Goal: Transaction & Acquisition: Purchase product/service

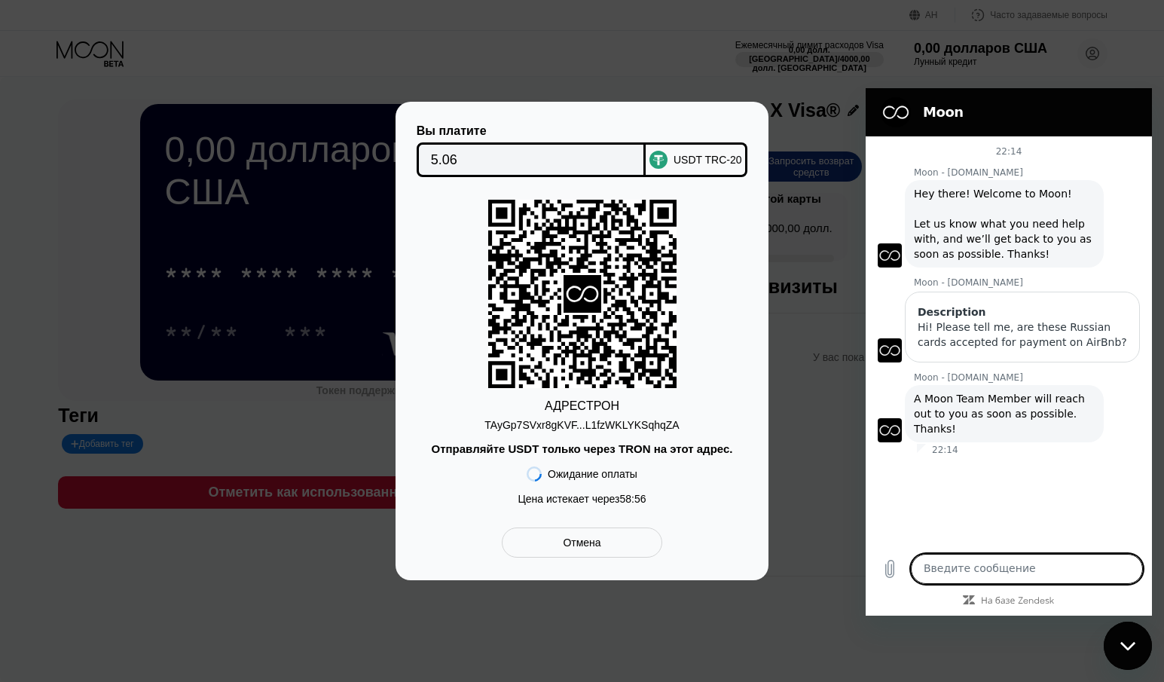
click at [1001, 574] on textarea at bounding box center [1027, 569] width 232 height 30
click at [986, 564] on textarea at bounding box center [1027, 569] width 232 height 30
click at [613, 551] on div "Отмена" at bounding box center [582, 542] width 160 height 30
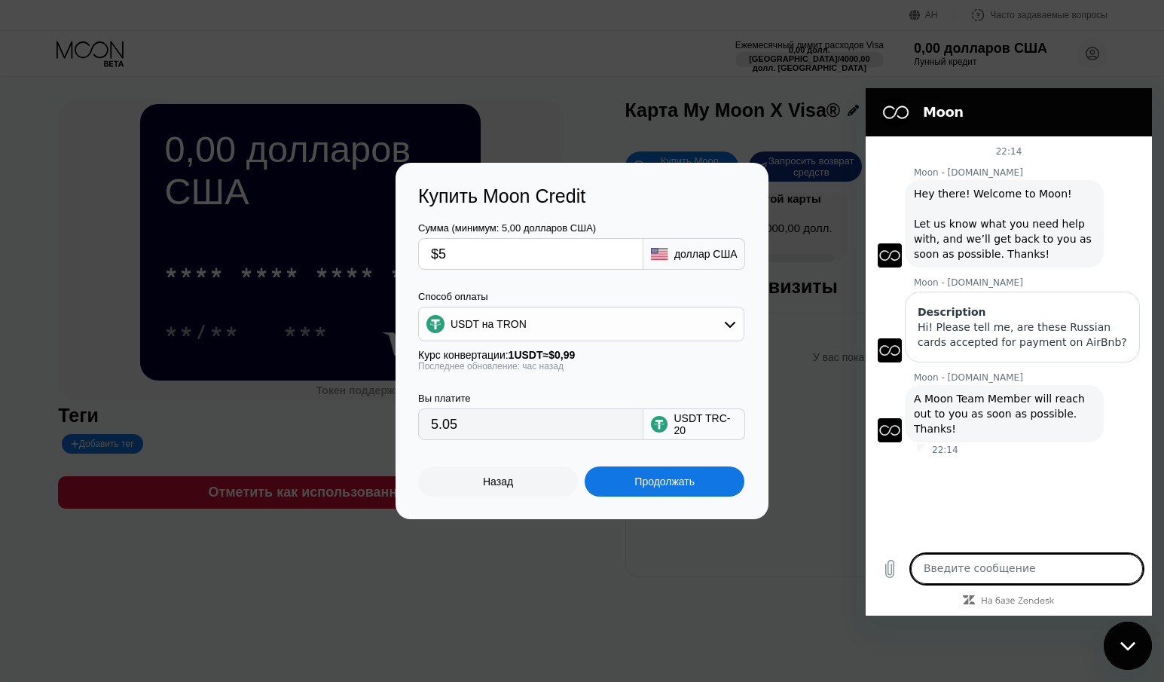
click at [987, 567] on textarea at bounding box center [1027, 569] width 232 height 30
click at [975, 562] on textarea at bounding box center [1027, 569] width 232 height 30
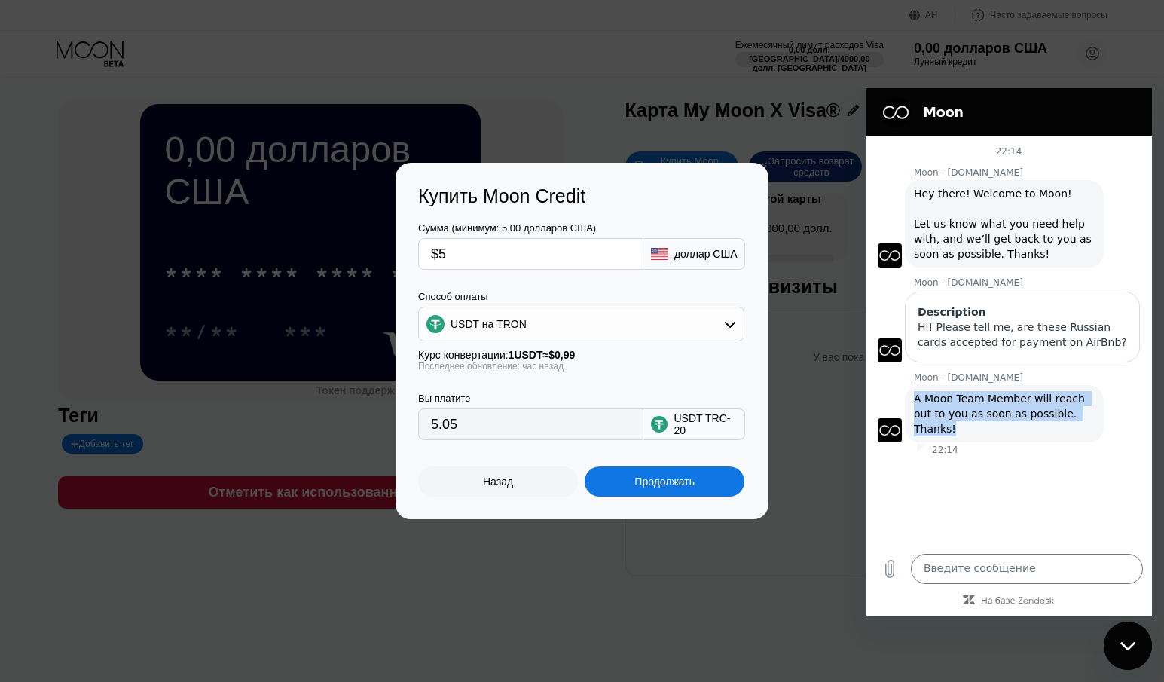
drag, startPoint x: 1080, startPoint y: 417, endPoint x: 909, endPoint y: 403, distance: 171.6
click at [909, 403] on div "Moon - paywithmoon.com говорит: A Moon Team Member will reach out to you as soo…" at bounding box center [1004, 413] width 199 height 57
click at [1006, 558] on textarea at bounding box center [1027, 569] width 232 height 30
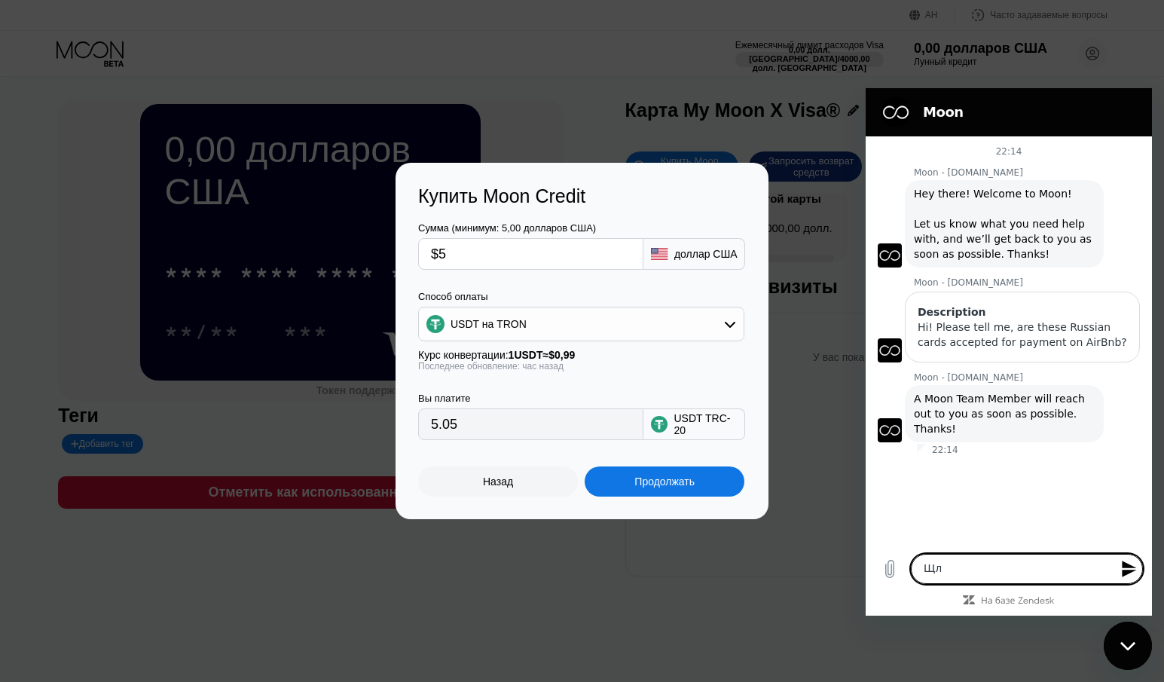
type textarea "Щ"
paste textarea "will wait"
type textarea "Okay, will wait"
click at [1013, 561] on textarea at bounding box center [1027, 569] width 232 height 30
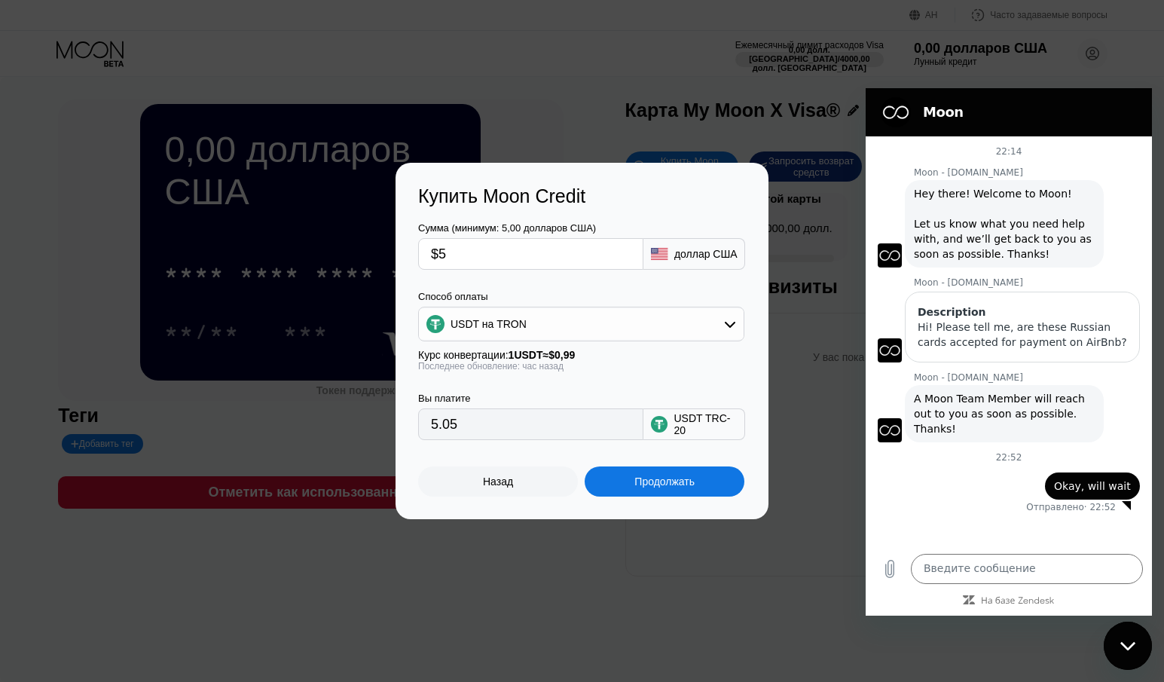
click at [662, 488] on font "Продолжать" at bounding box center [664, 481] width 60 height 12
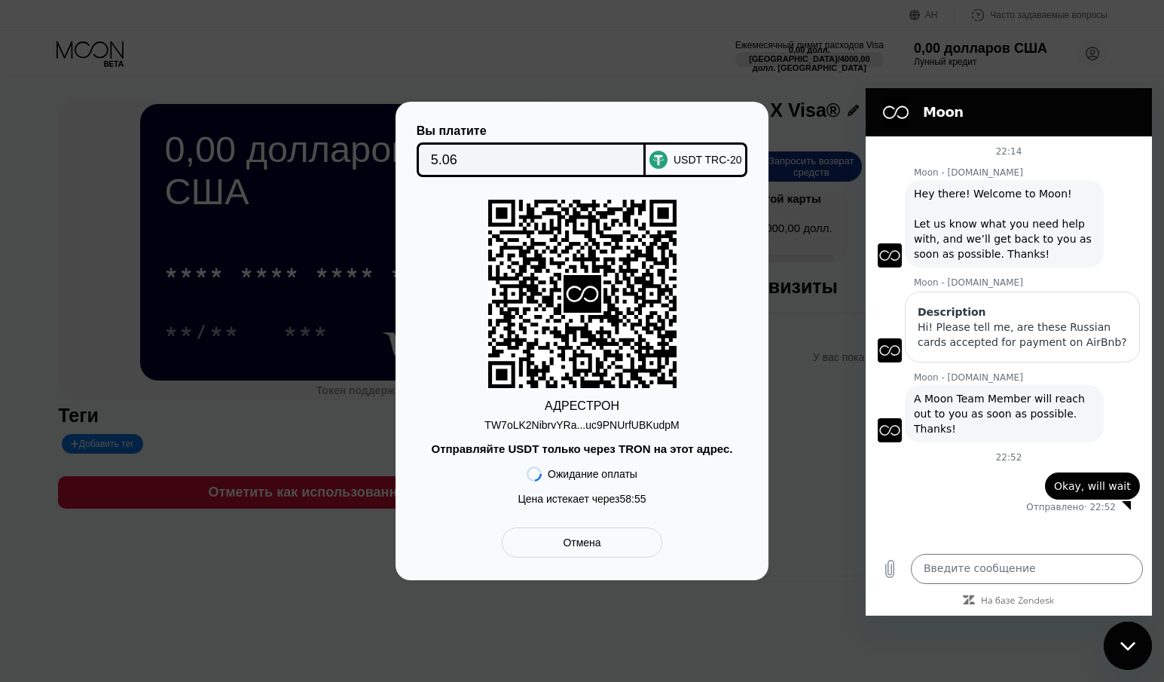
click at [609, 433] on div "АДРЕС ТРОН TW7oLK2NibrvYRa...uc9PNUrfUBKudpM Отправляйте USDT только через TRON…" at bounding box center [582, 356] width 328 height 313
click at [602, 554] on div "Отмена" at bounding box center [582, 542] width 160 height 30
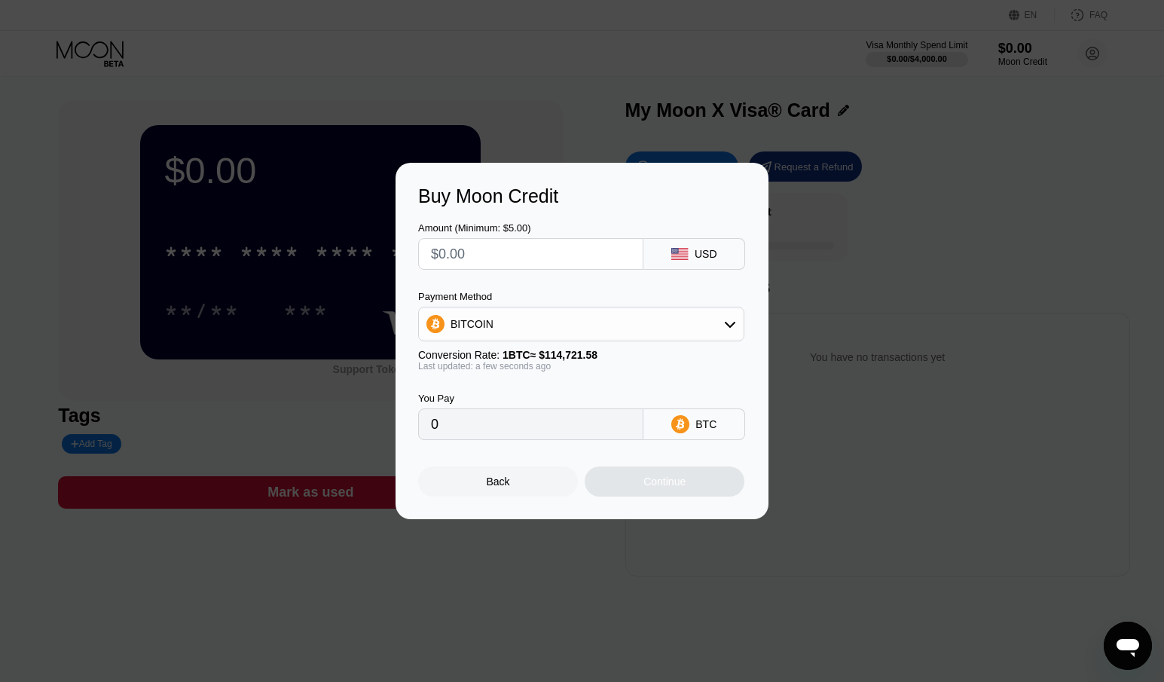
click at [512, 258] on input "text" at bounding box center [531, 254] width 200 height 30
type input "$5"
type input "0.00004359"
type input "$5"
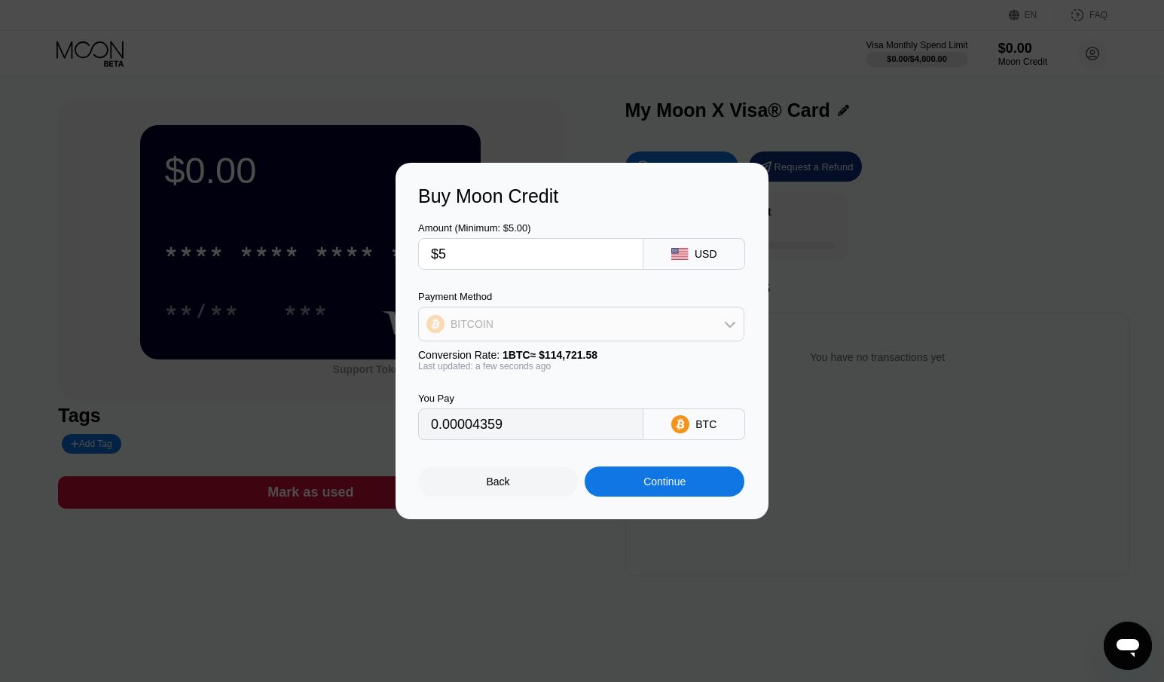
click at [624, 321] on div "BITCOIN" at bounding box center [581, 324] width 325 height 30
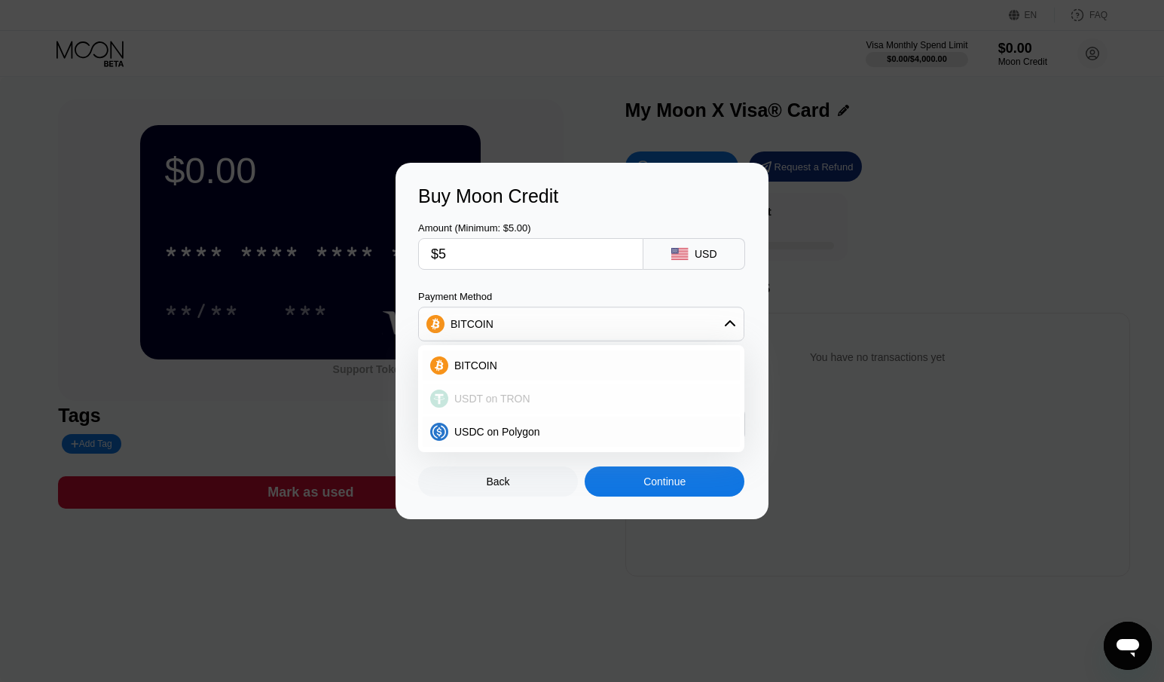
click at [516, 408] on div "USDT on TRON" at bounding box center [581, 399] width 317 height 30
type input "5.05"
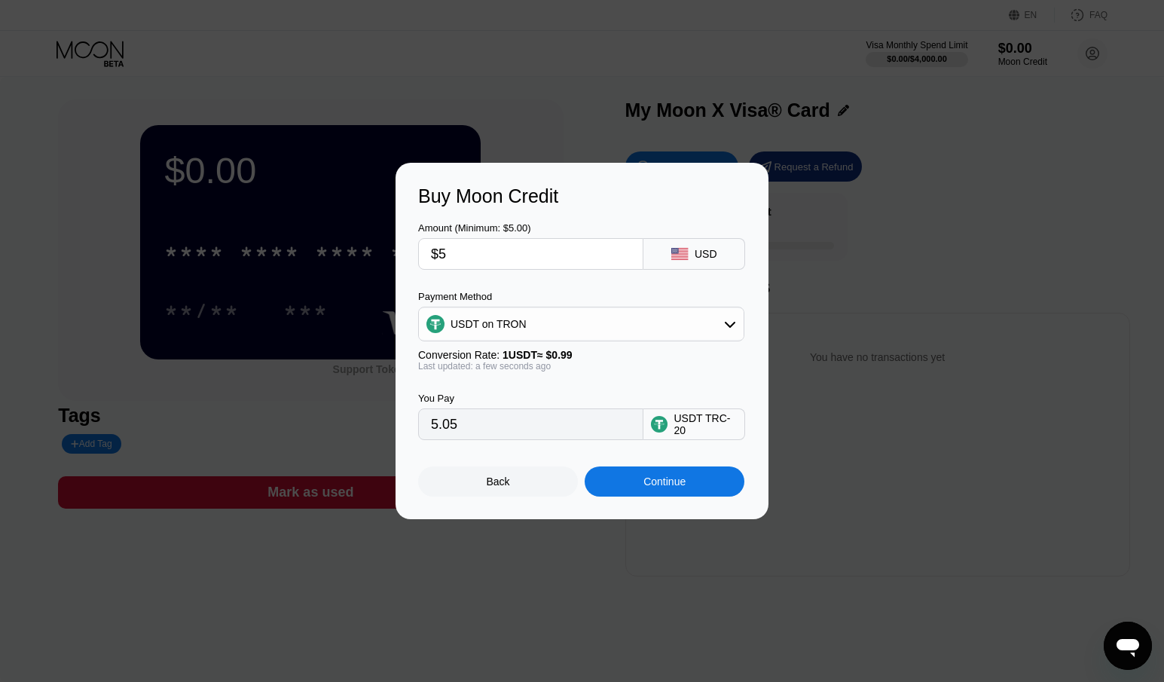
click at [653, 485] on div "Continue" at bounding box center [664, 481] width 42 height 12
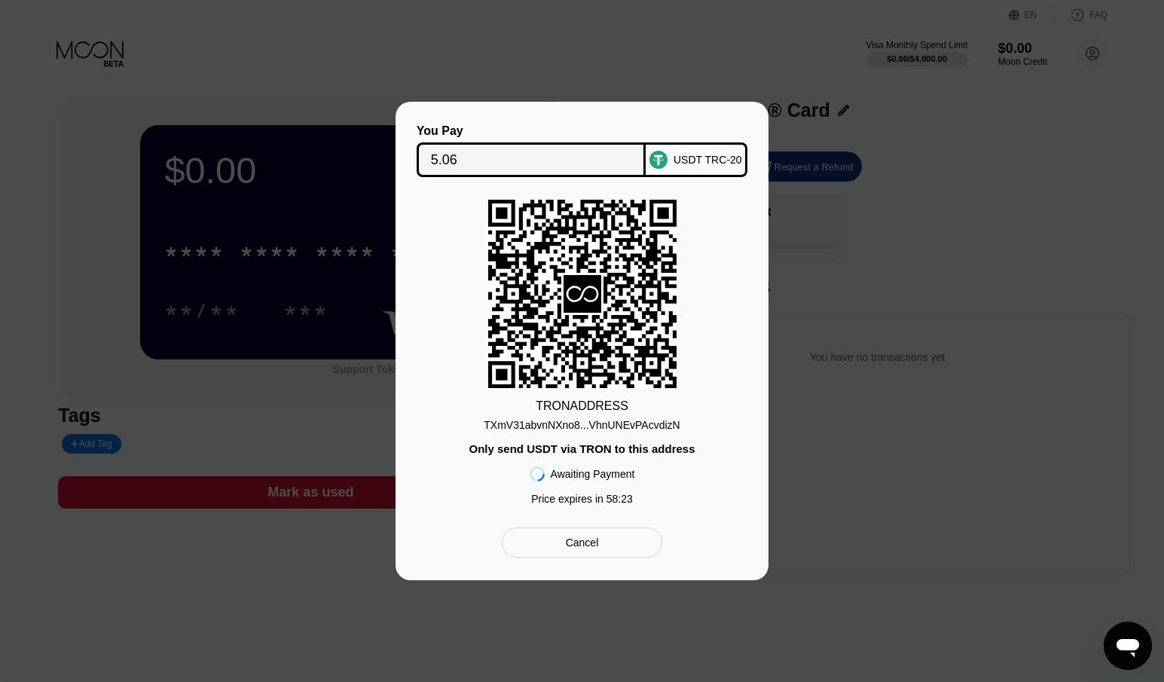
click at [588, 545] on div "Cancel" at bounding box center [582, 543] width 33 height 14
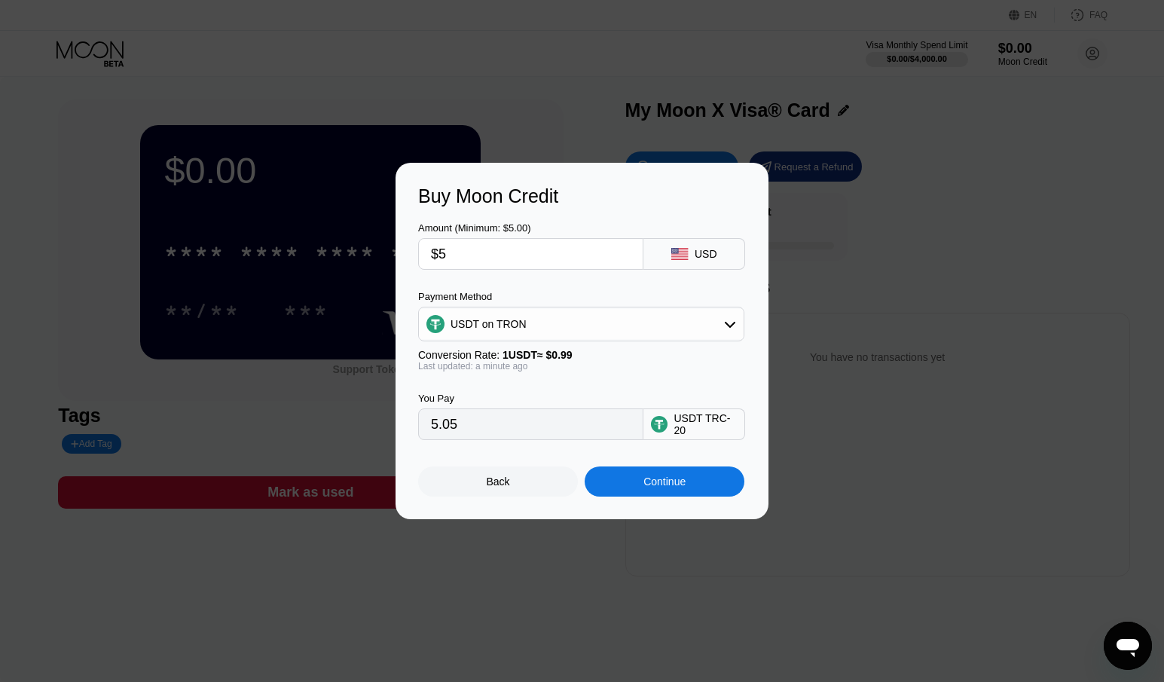
click at [545, 503] on div "Buy Moon Credit Amount (Minimum: $5.00) $5 USD Payment Method USDT on TRON Conv…" at bounding box center [582, 341] width 373 height 356
click at [546, 497] on div "Back" at bounding box center [498, 481] width 160 height 30
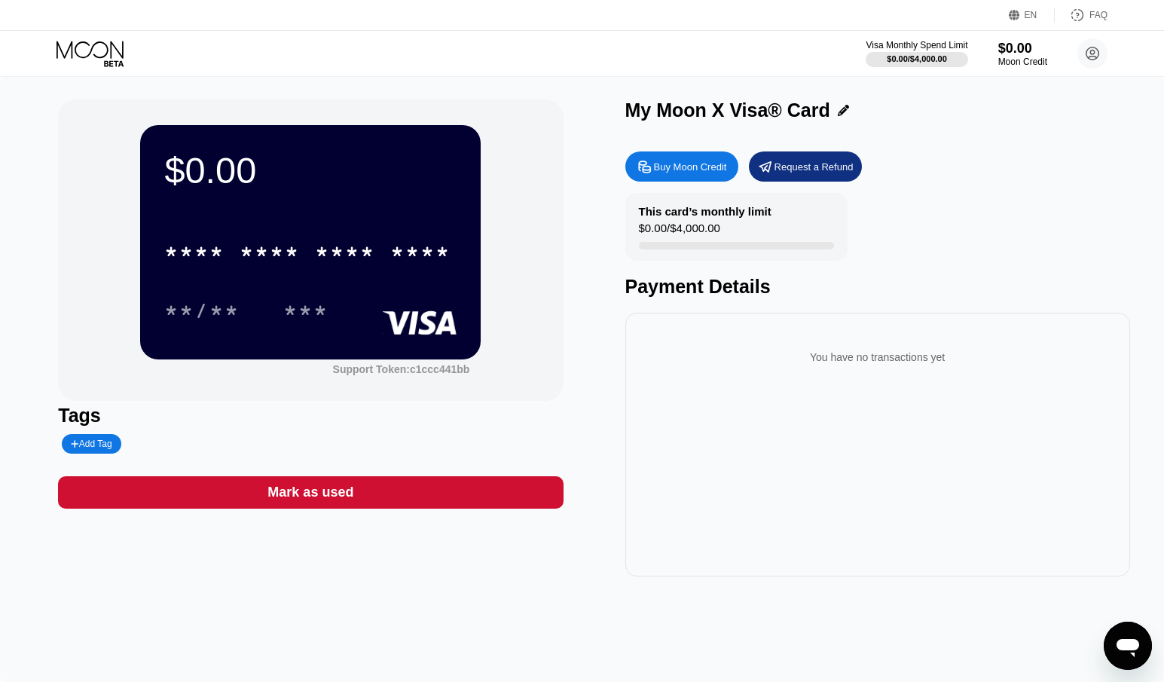
click at [694, 161] on div "Buy Moon Credit" at bounding box center [681, 166] width 113 height 30
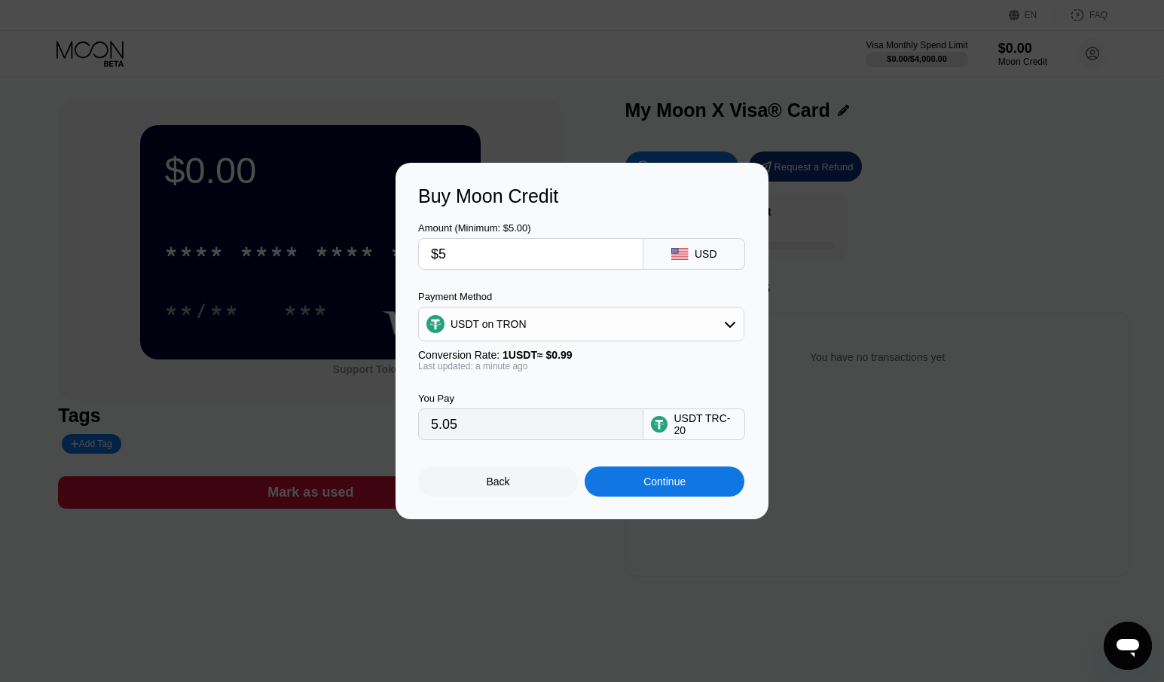
click at [694, 478] on div "Continue" at bounding box center [665, 481] width 160 height 30
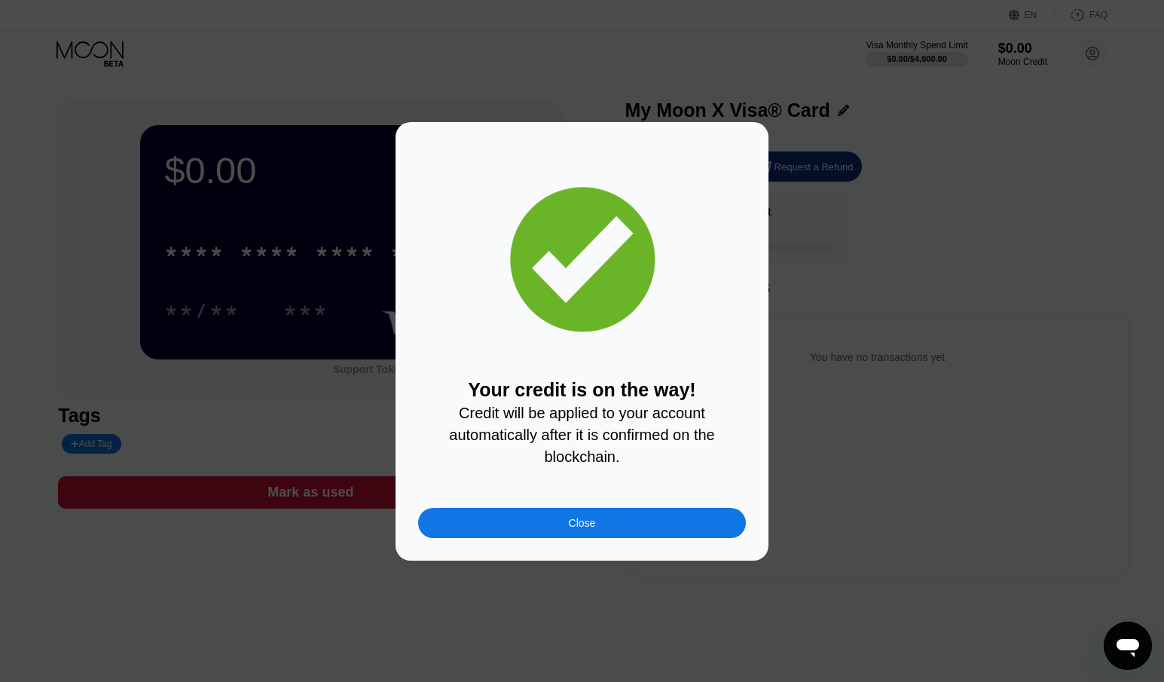
drag, startPoint x: 454, startPoint y: 411, endPoint x: 520, endPoint y: 436, distance: 70.8
click at [520, 436] on div "Your credit is on the way! Credit will be applied to your account automatically…" at bounding box center [582, 422] width 328 height 87
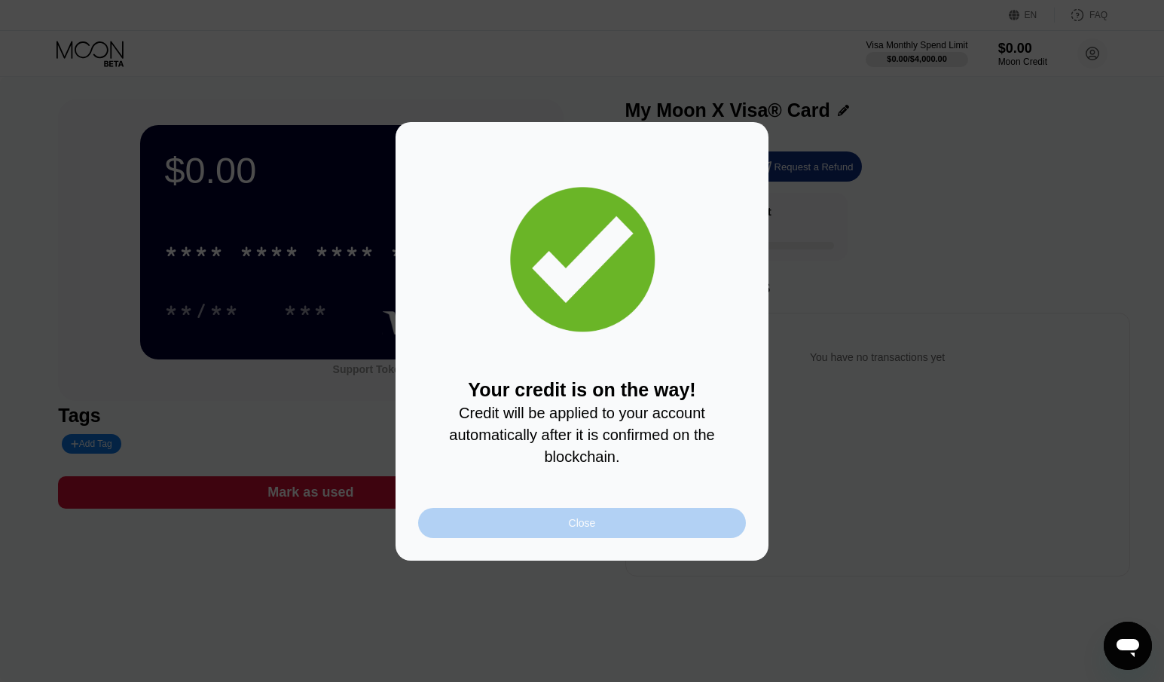
click at [577, 538] on div "Close" at bounding box center [582, 523] width 328 height 30
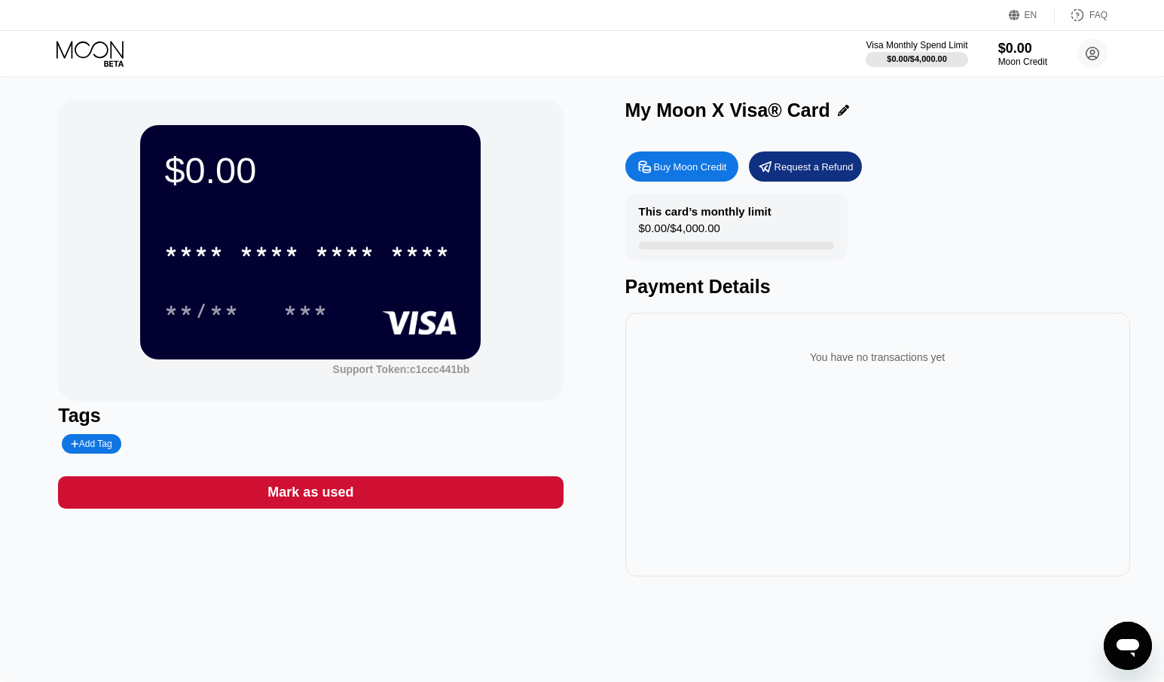
click at [1077, 197] on div "This card’s monthly limit $0.00 / $4,000.00 Payment Details" at bounding box center [877, 245] width 505 height 105
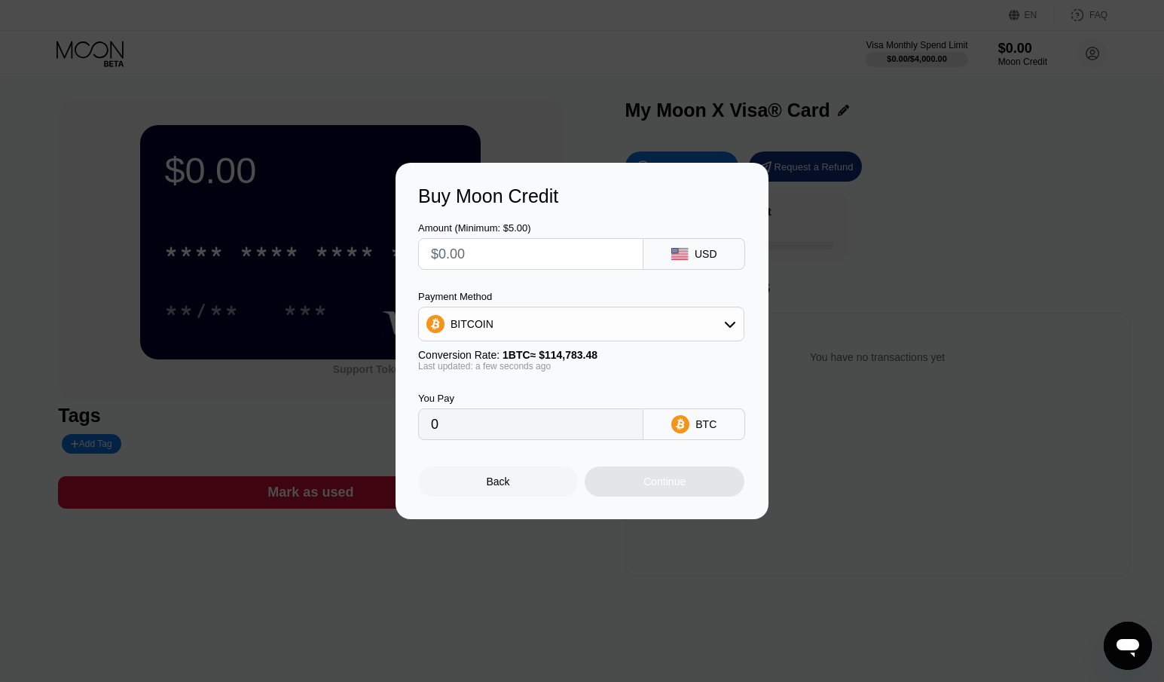
click at [494, 488] on div "Back" at bounding box center [498, 481] width 23 height 12
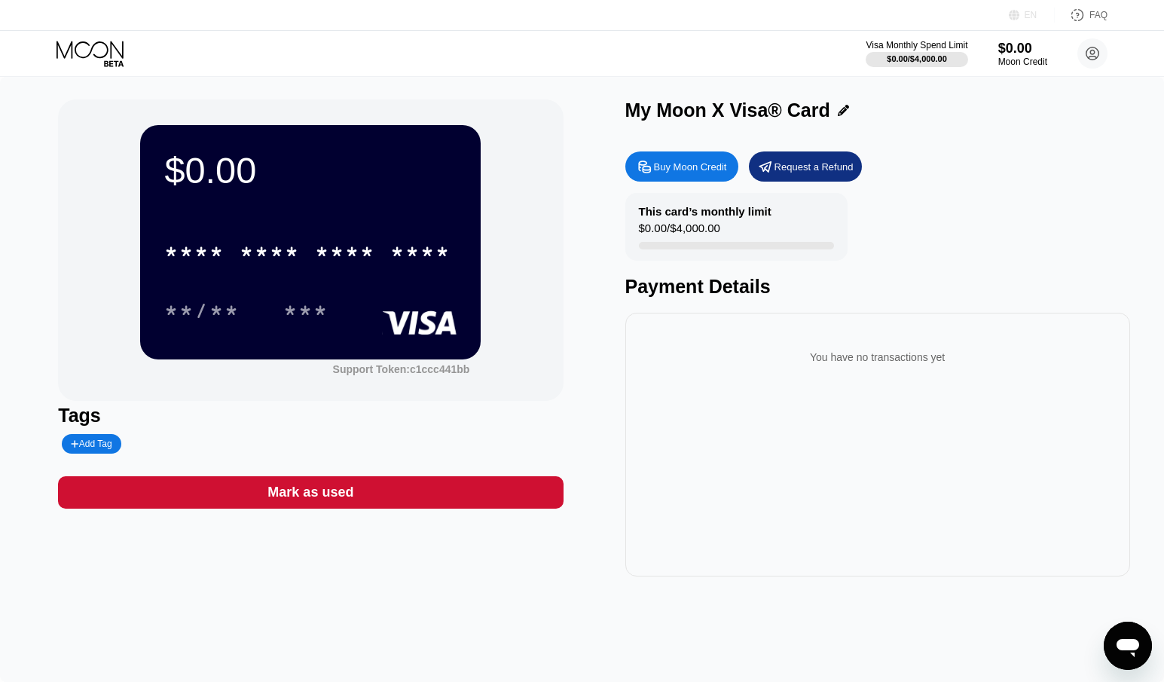
click at [1026, 21] on div "EN" at bounding box center [1032, 15] width 46 height 15
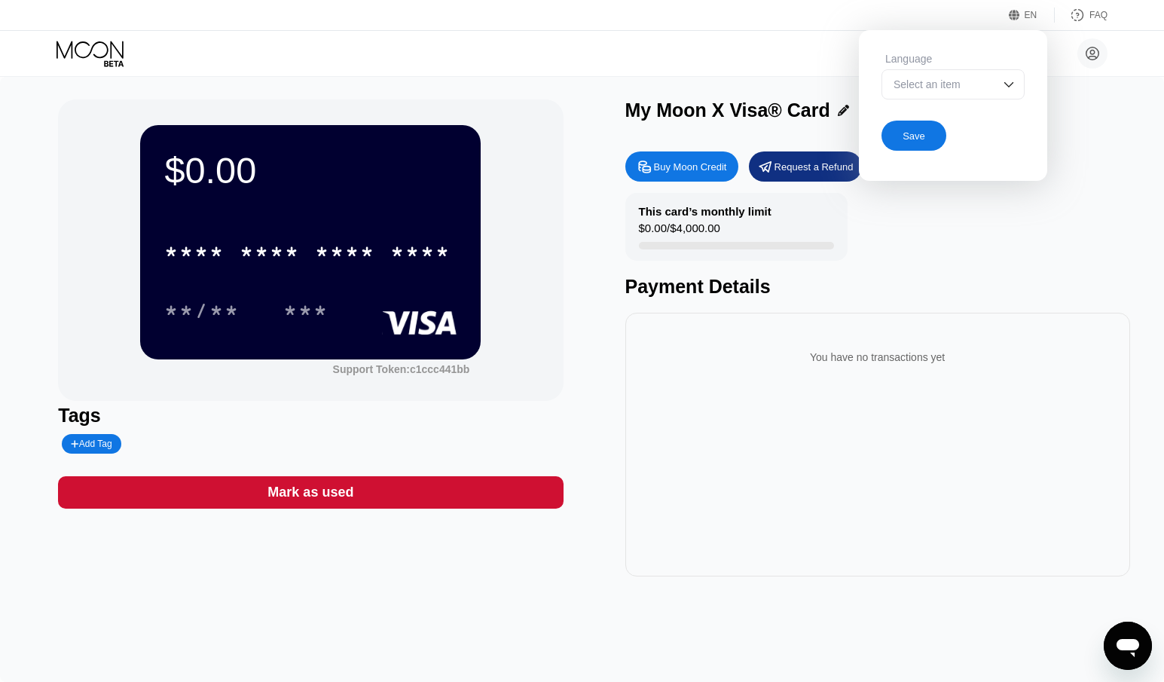
click at [1026, 21] on div "EN" at bounding box center [1032, 15] width 46 height 15
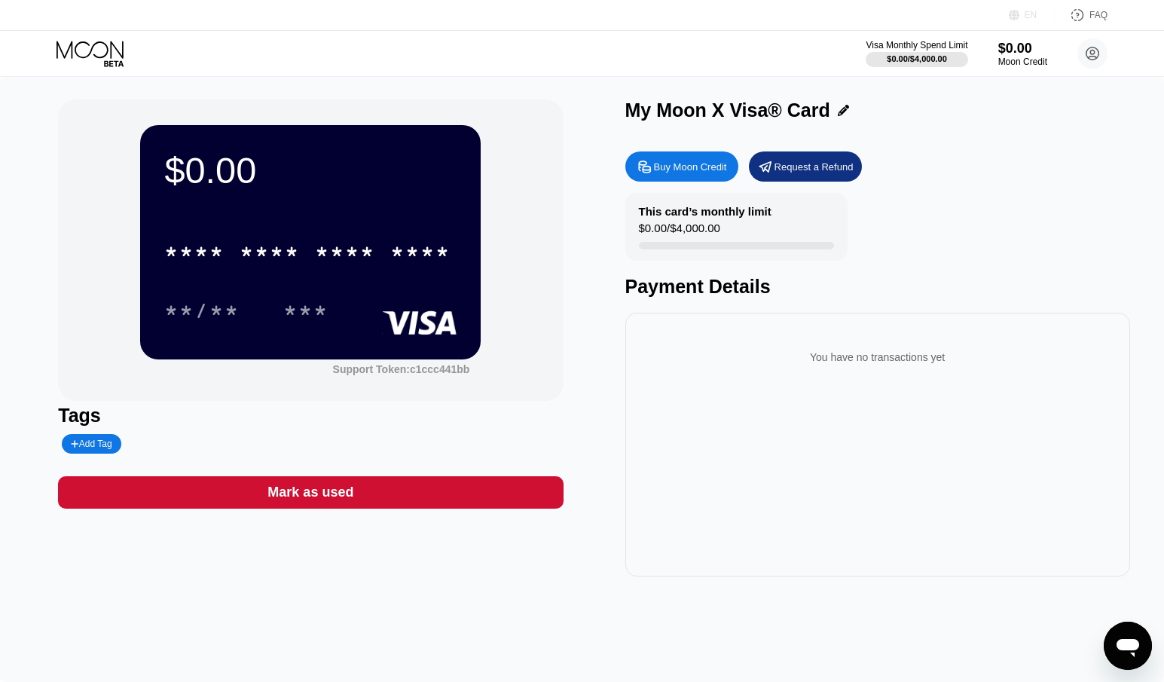
click at [1026, 21] on div "EN" at bounding box center [1032, 15] width 46 height 15
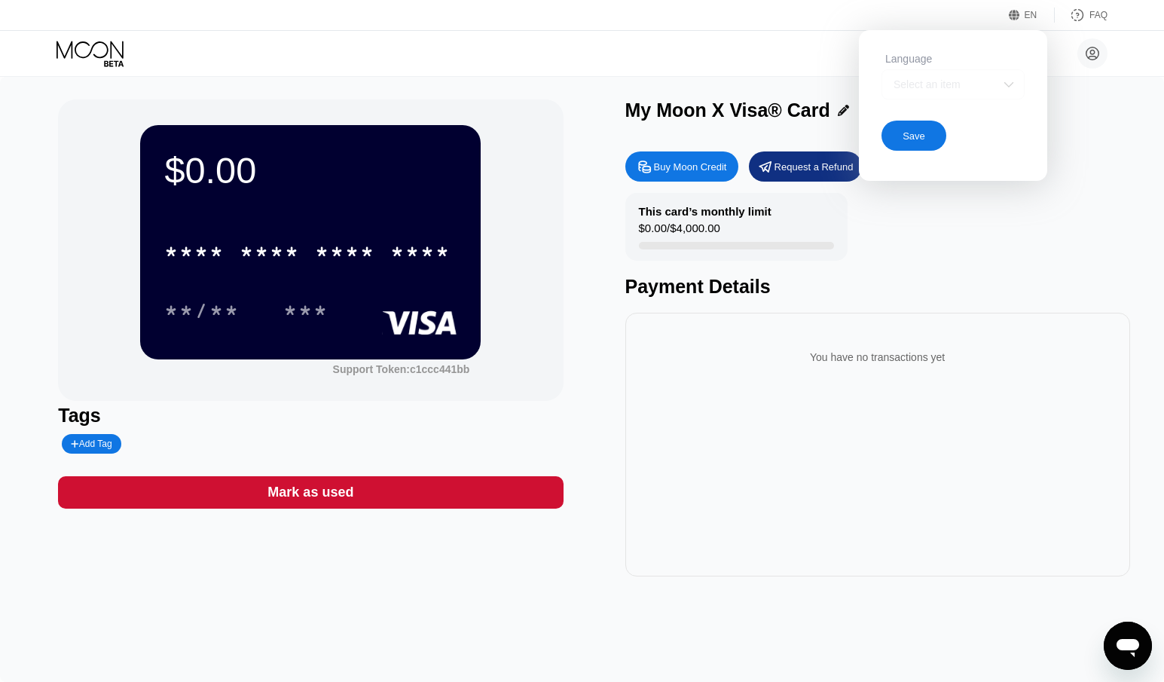
click at [1002, 83] on img at bounding box center [1008, 84] width 15 height 15
click at [1115, 147] on div "Buy Moon Credit Request a Refund This card’s monthly limit $0.00 / $4,000.00 Pa…" at bounding box center [877, 360] width 505 height 433
click at [1089, 86] on div "$0.00 * * * * * * * * * * * * **** **/** *** Support Token: c1ccc441bb Tags Add…" at bounding box center [582, 379] width 1164 height 605
click at [929, 151] on div "Save" at bounding box center [914, 136] width 65 height 30
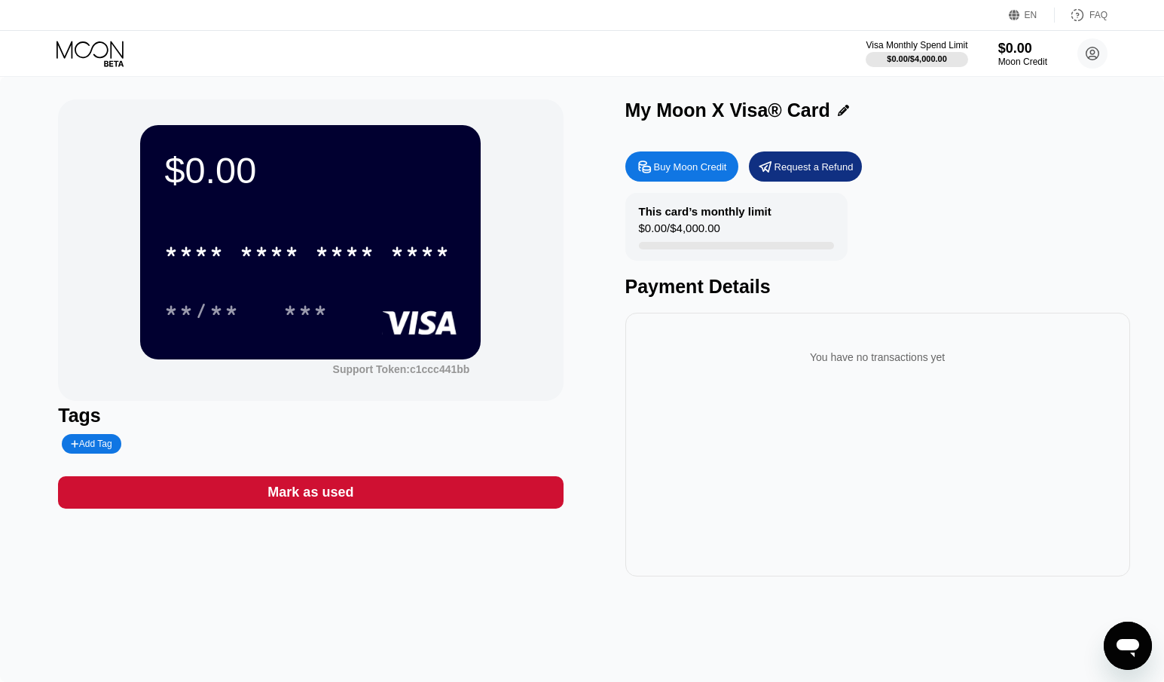
click at [992, 159] on div "Buy Moon Credit Request a Refund" at bounding box center [877, 166] width 505 height 30
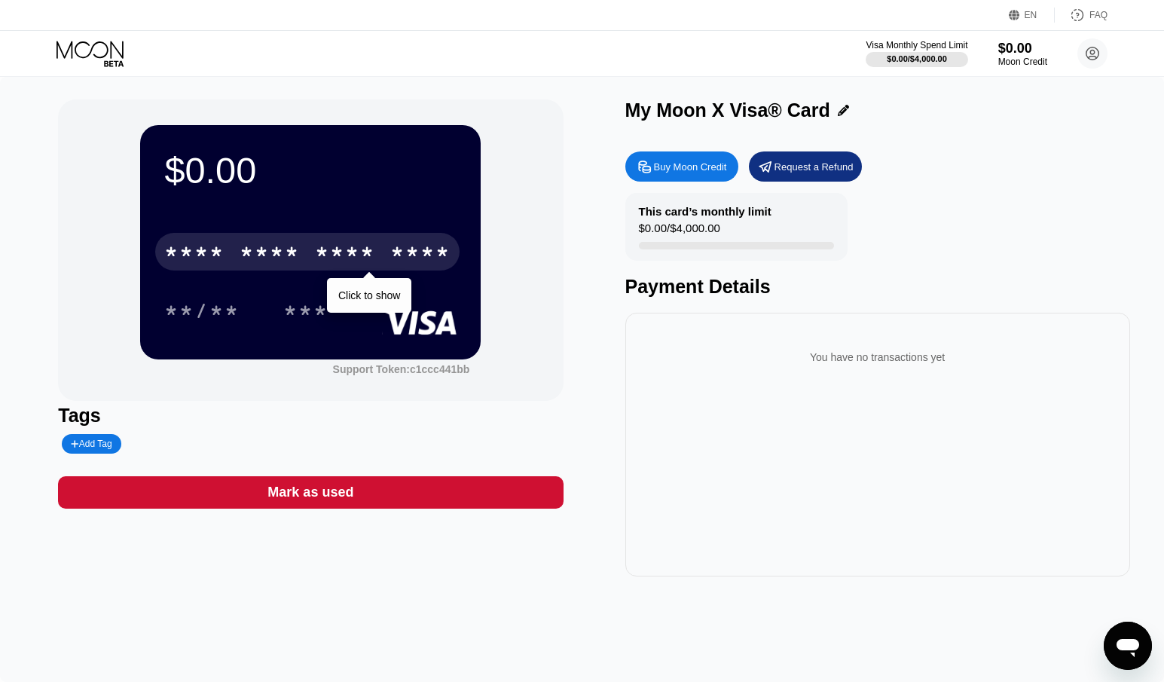
click at [408, 261] on div "****" at bounding box center [420, 254] width 60 height 24
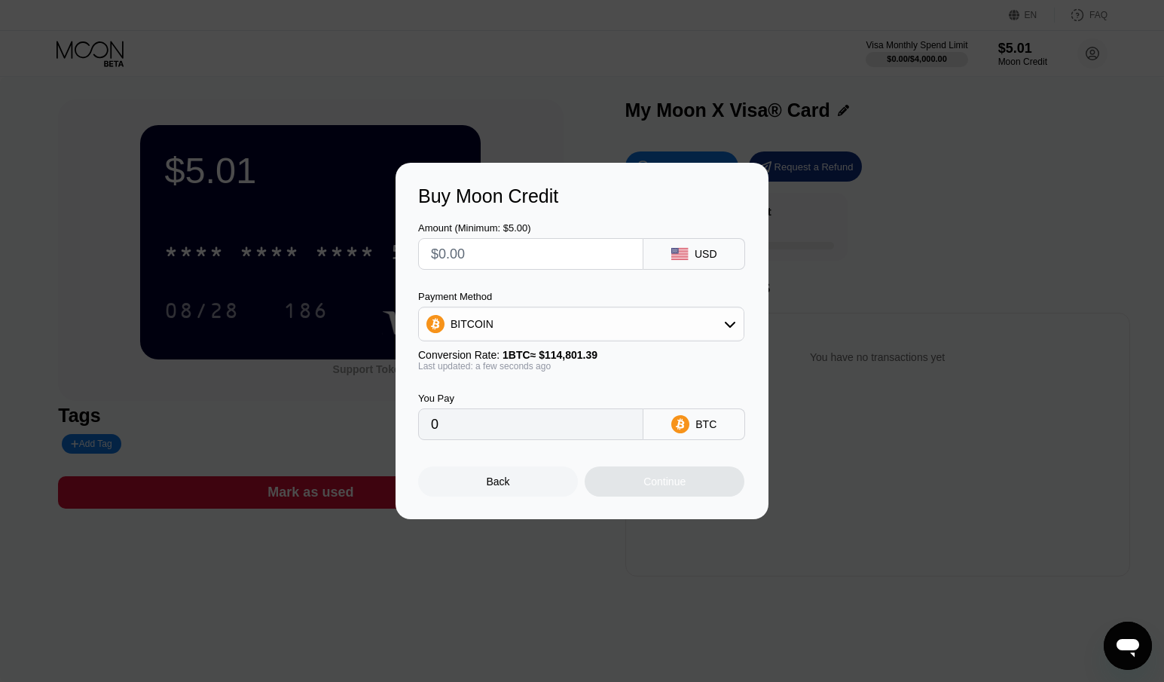
click at [520, 491] on div "Back" at bounding box center [498, 481] width 160 height 30
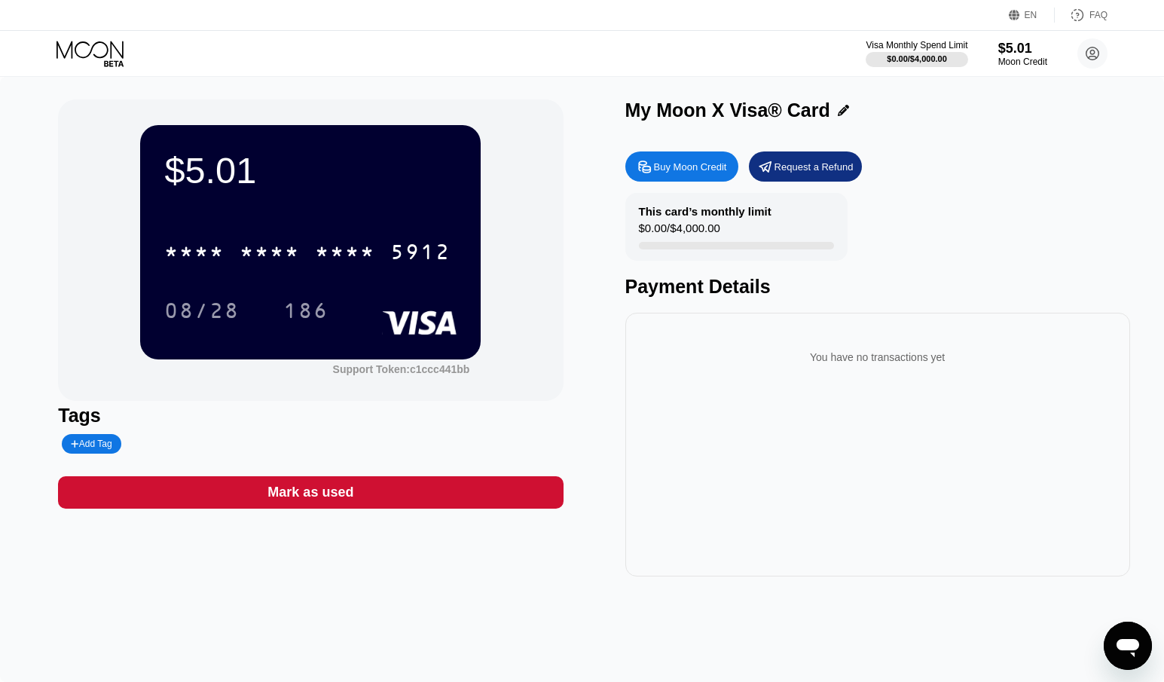
click at [989, 154] on div "Buy Moon Credit Request a Refund This card’s monthly limit $0.00 / $4,000.00 Pa…" at bounding box center [877, 360] width 505 height 433
click at [1099, 10] on div "FAQ" at bounding box center [1099, 15] width 18 height 11
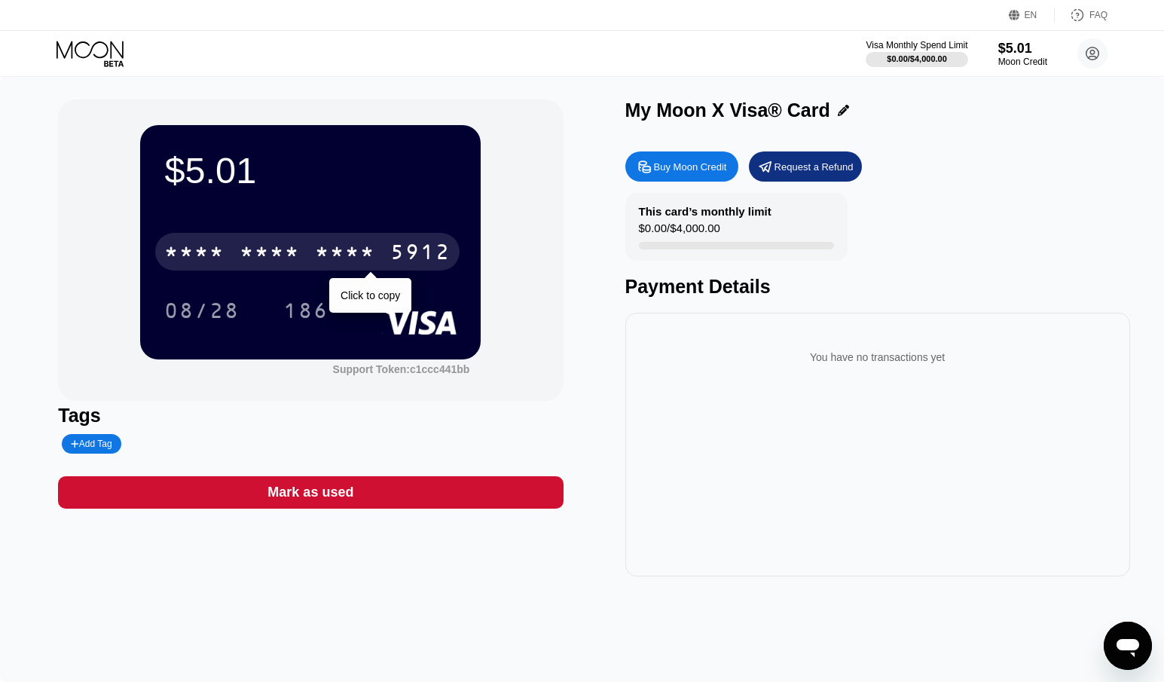
click at [349, 242] on div "* * * * * * * * * * * * 5912" at bounding box center [307, 252] width 304 height 38
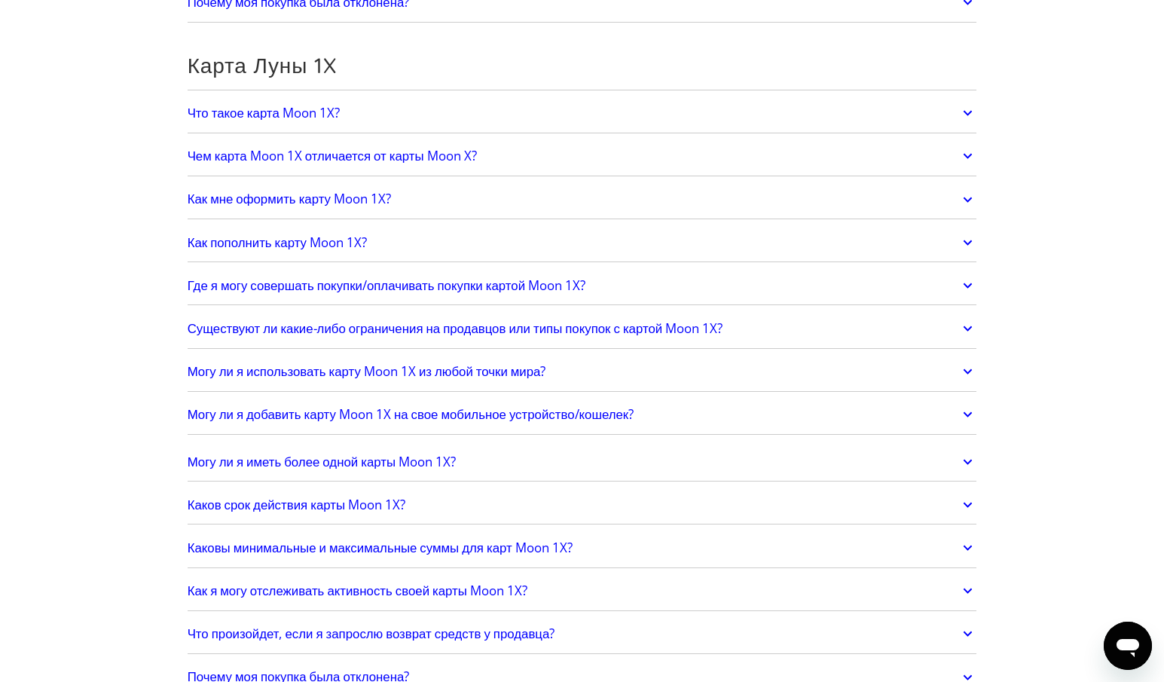
scroll to position [1750, 0]
click at [629, 154] on link "Чем карта Moon 1X отличается от карты Moon X?" at bounding box center [583, 155] width 790 height 32
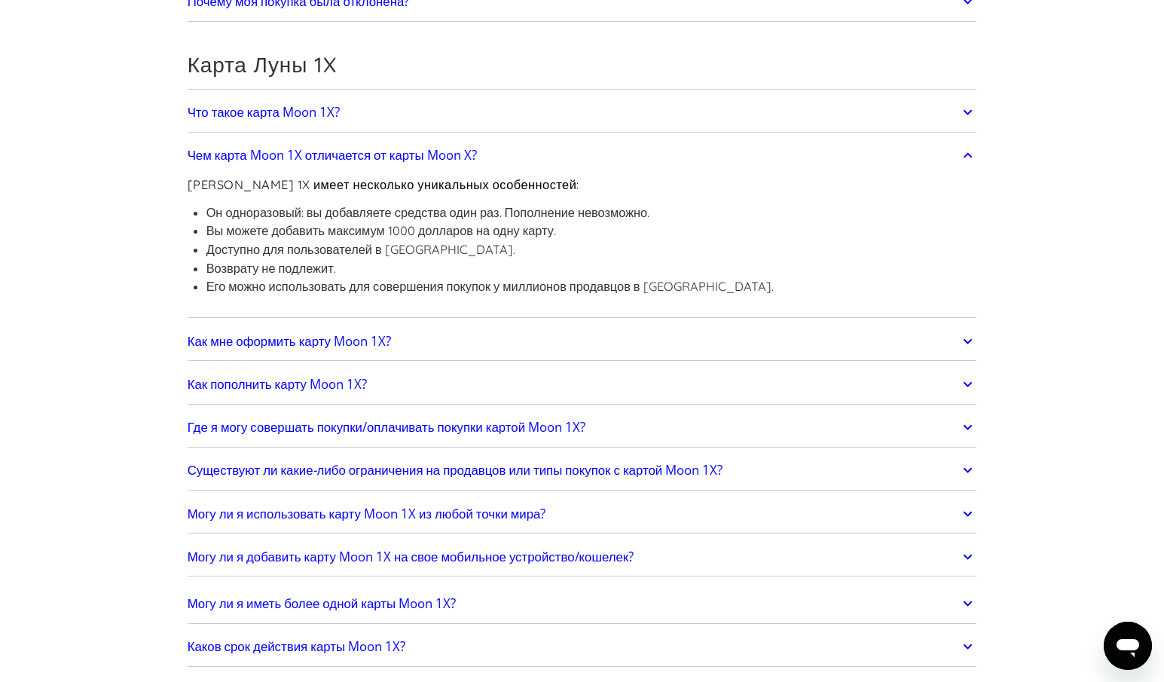
click at [789, 148] on link "Чем карта Moon 1X отличается от карты Moon X?" at bounding box center [583, 155] width 790 height 32
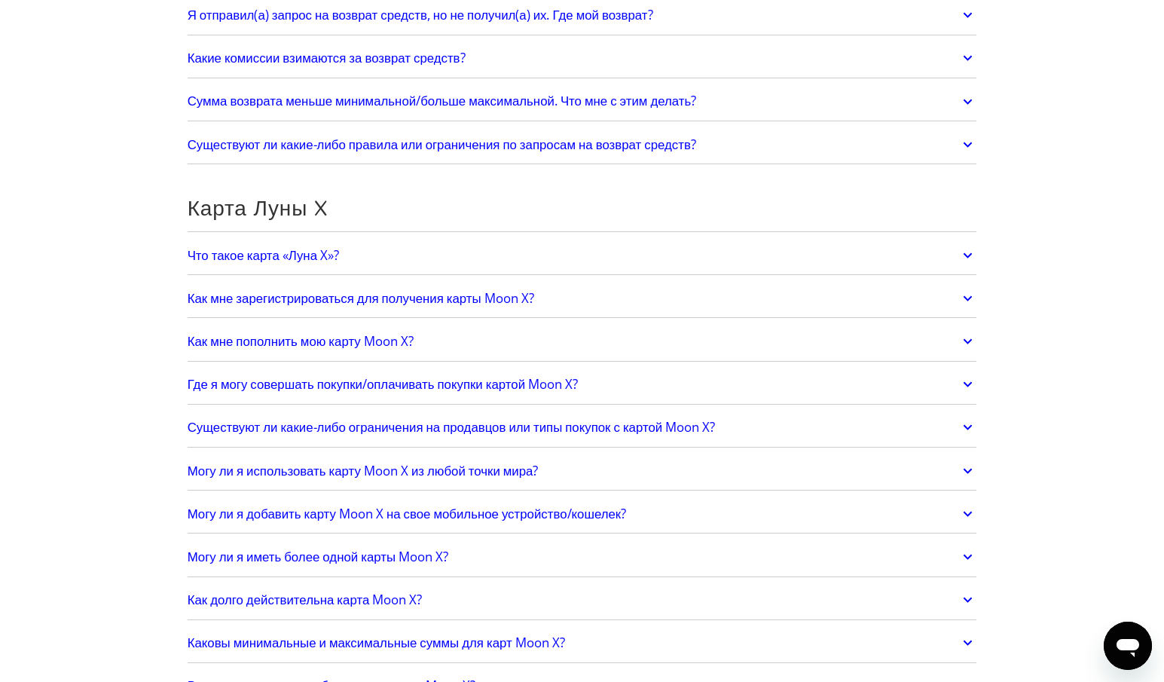
scroll to position [938, 0]
click at [428, 261] on link "Что такое карта «Луна X»?" at bounding box center [583, 254] width 790 height 32
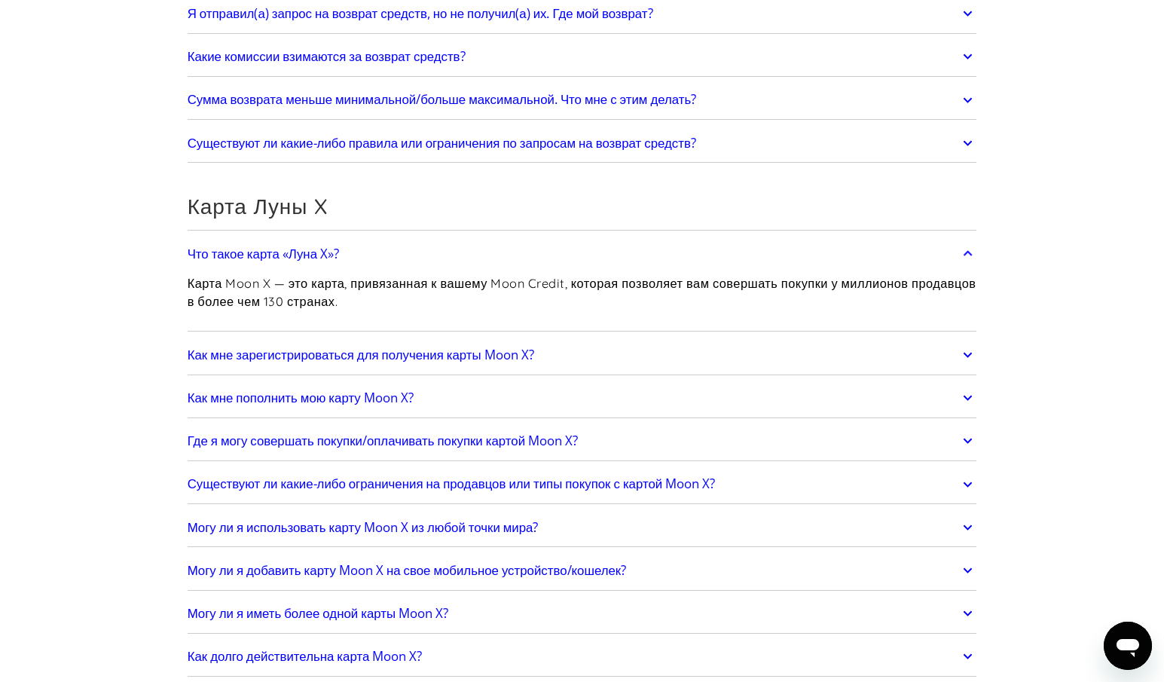
scroll to position [1061, 0]
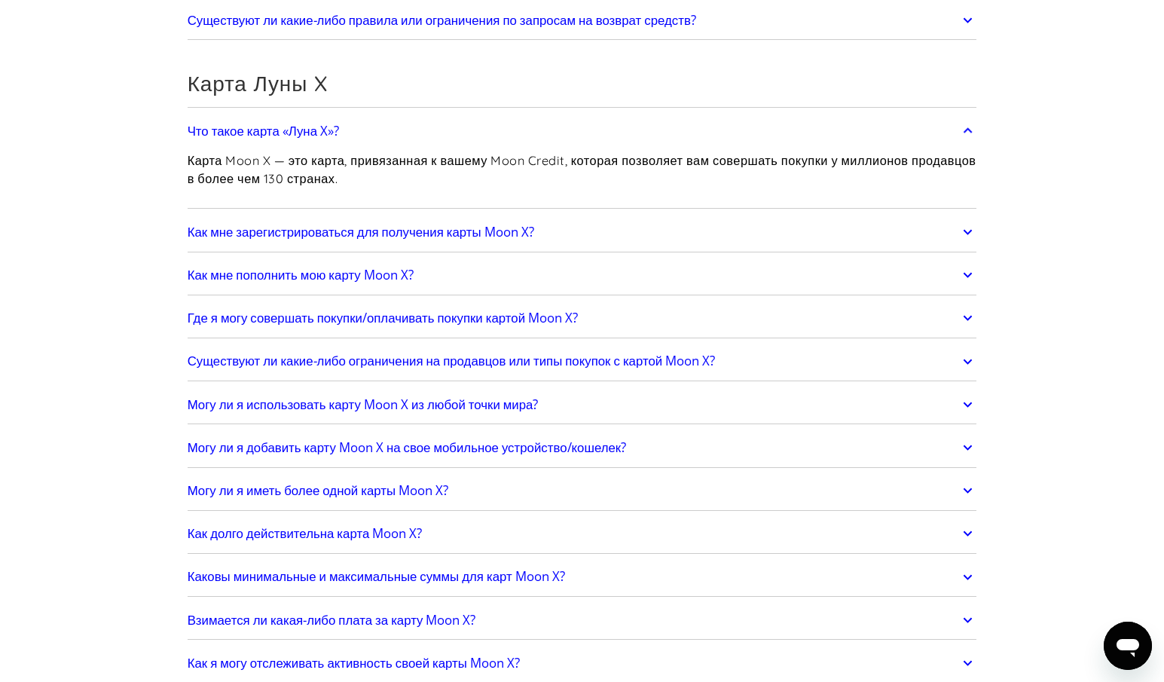
click at [524, 314] on font "Где я могу совершать покупки/оплачивать покупки картой Moon X?" at bounding box center [383, 317] width 390 height 17
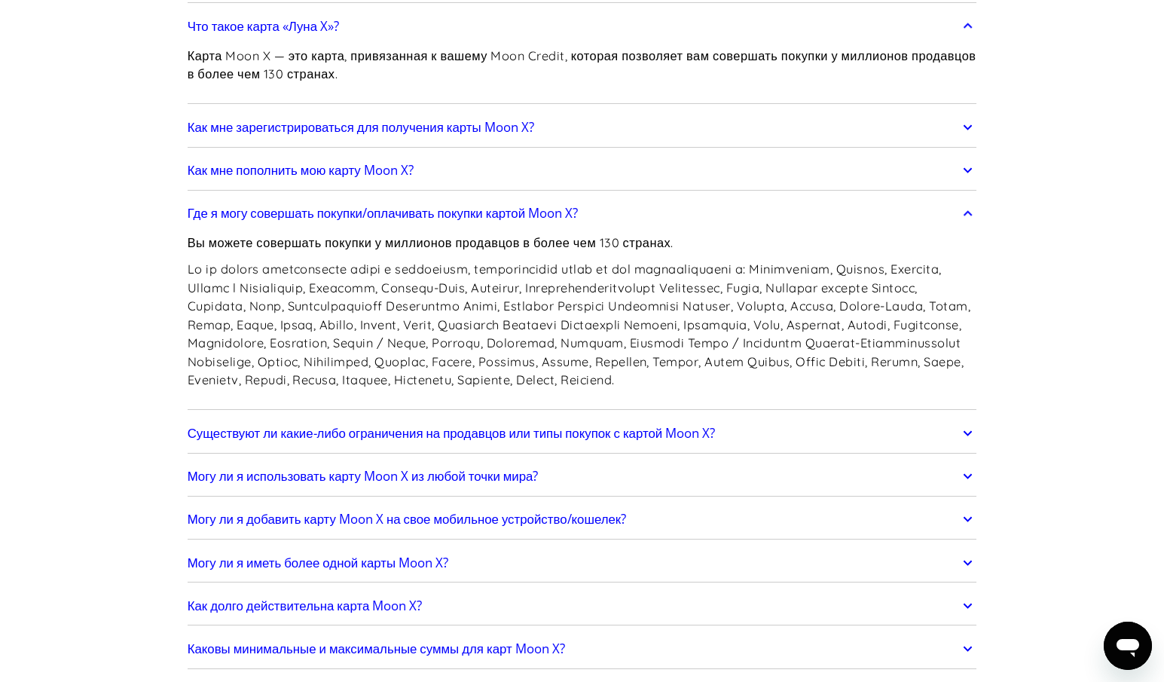
scroll to position [1163, 0]
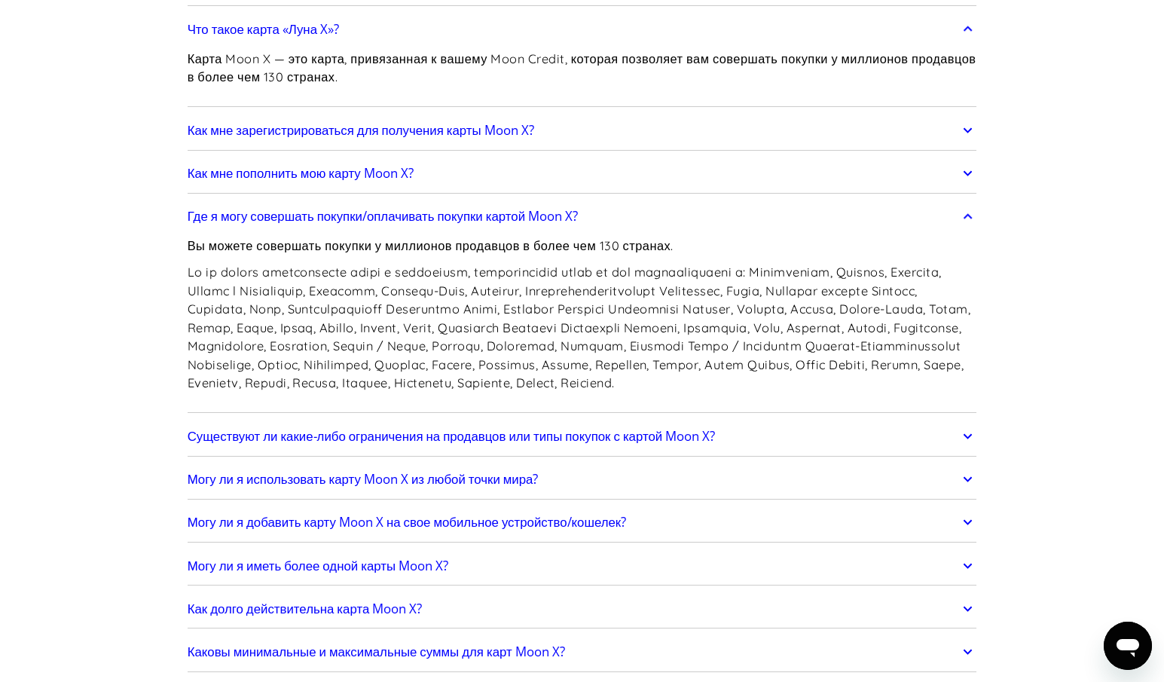
click at [850, 378] on font at bounding box center [579, 327] width 783 height 126
click at [787, 344] on font at bounding box center [579, 327] width 783 height 126
click at [510, 206] on link "Где я могу совершать покупки/оплачивать покупки картой Moon X?" at bounding box center [583, 216] width 790 height 32
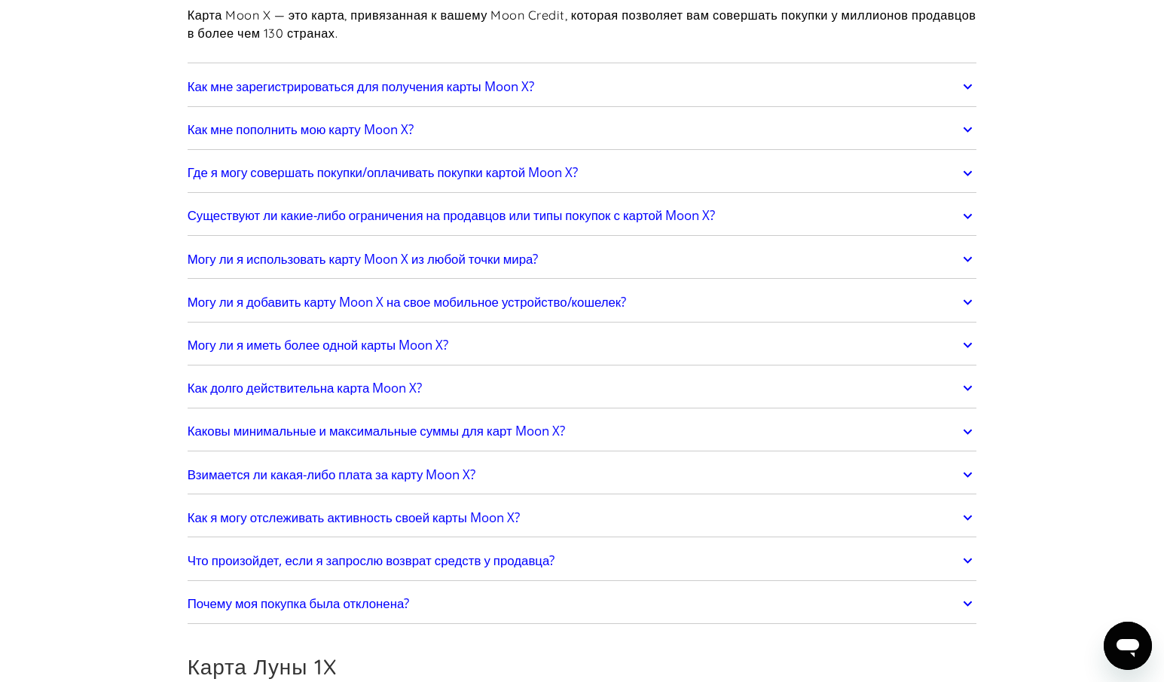
scroll to position [1215, 0]
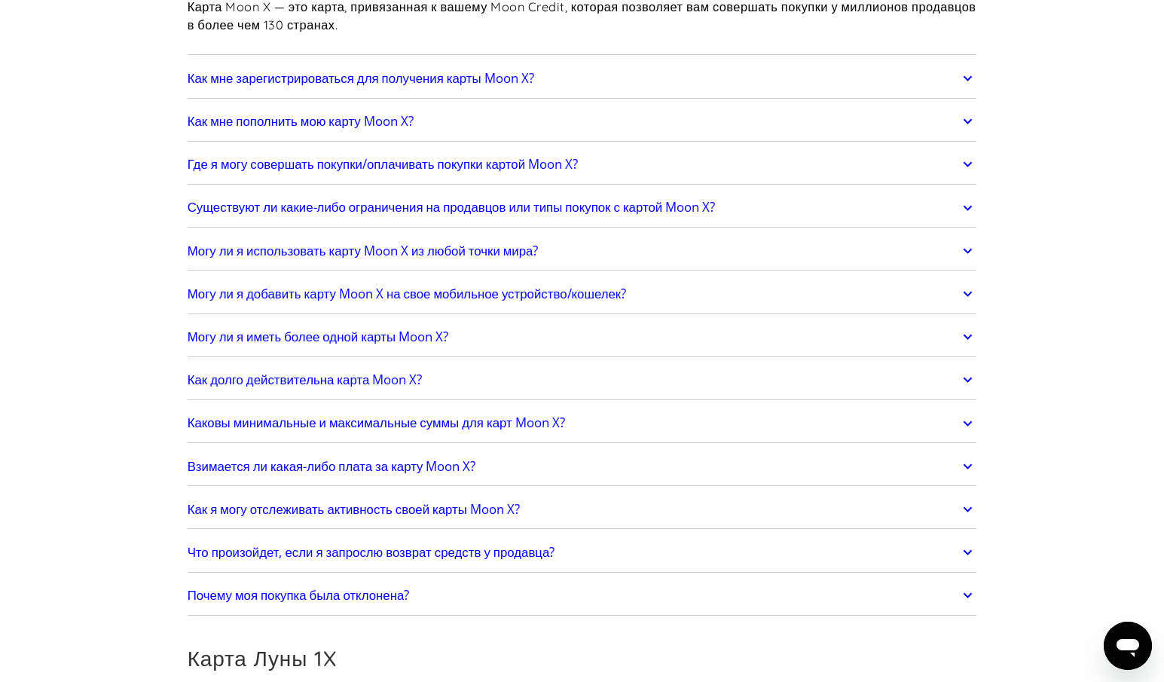
click at [595, 208] on font "Существуют ли какие-либо ограничения на продавцов или типы покупок с картой Moo…" at bounding box center [452, 206] width 528 height 17
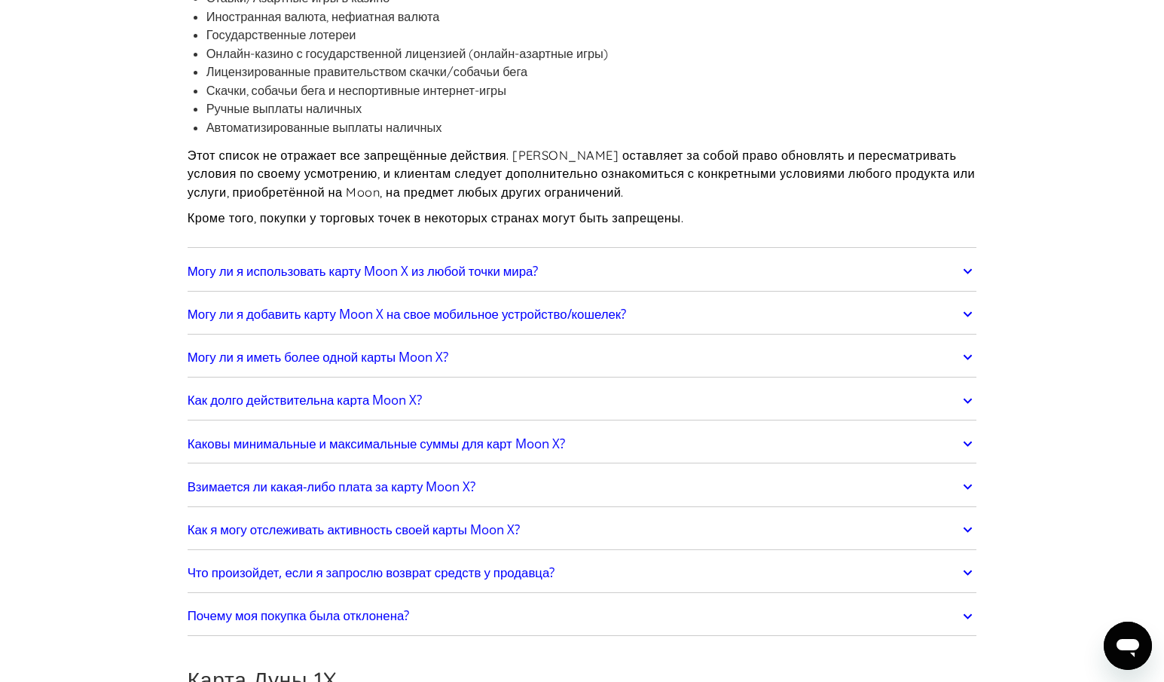
scroll to position [1619, 0]
click at [599, 316] on font "Могу ли я добавить карту Moon X на свое мобильное устройство/кошелек?" at bounding box center [407, 312] width 439 height 17
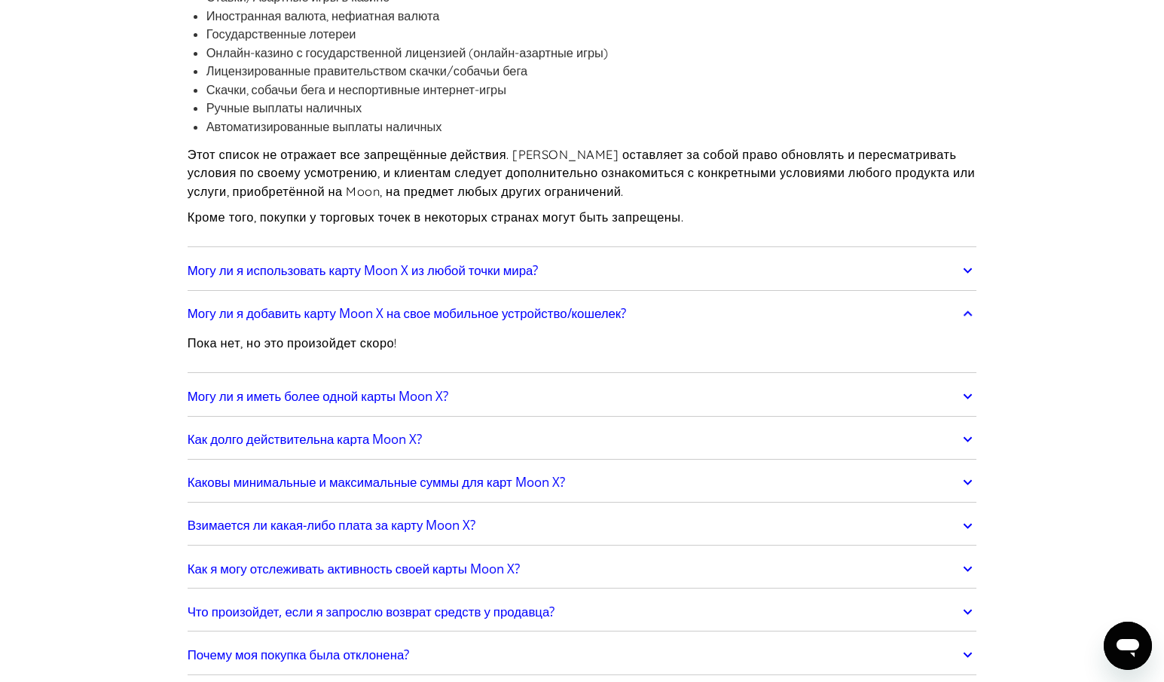
click at [399, 311] on font "Могу ли я добавить карту Moon X на свое мобильное устройство/кошелек?" at bounding box center [407, 312] width 439 height 17
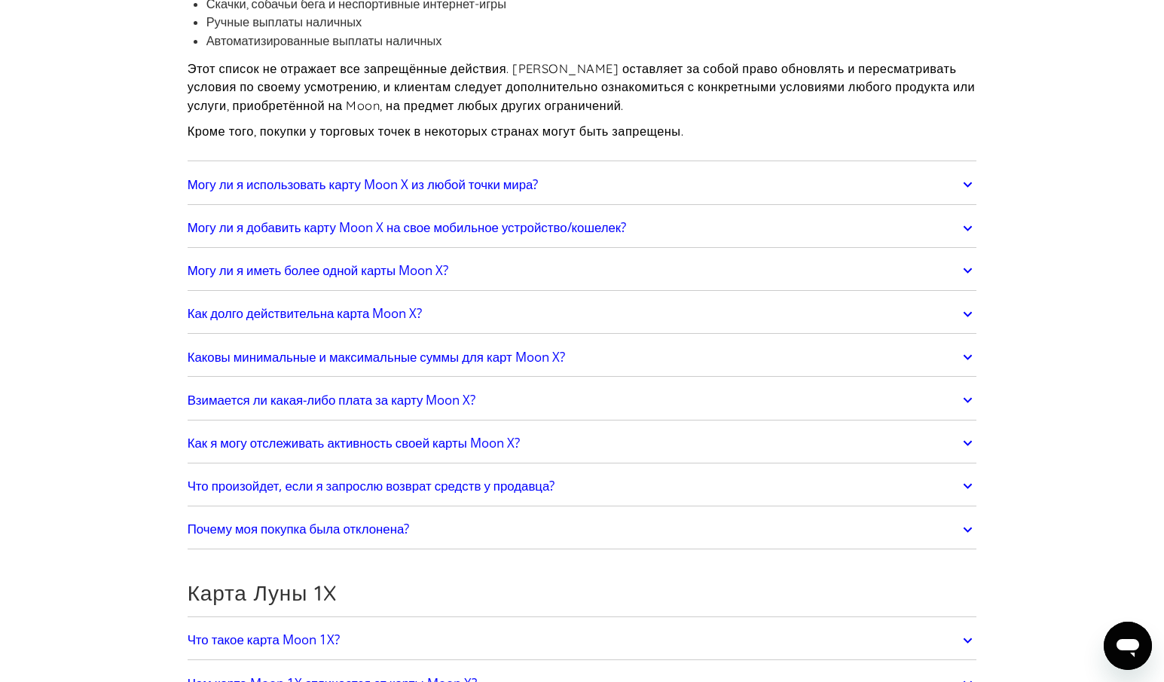
scroll to position [1706, 0]
click at [418, 319] on font "Как долго действительна карта Moon X?" at bounding box center [305, 312] width 235 height 17
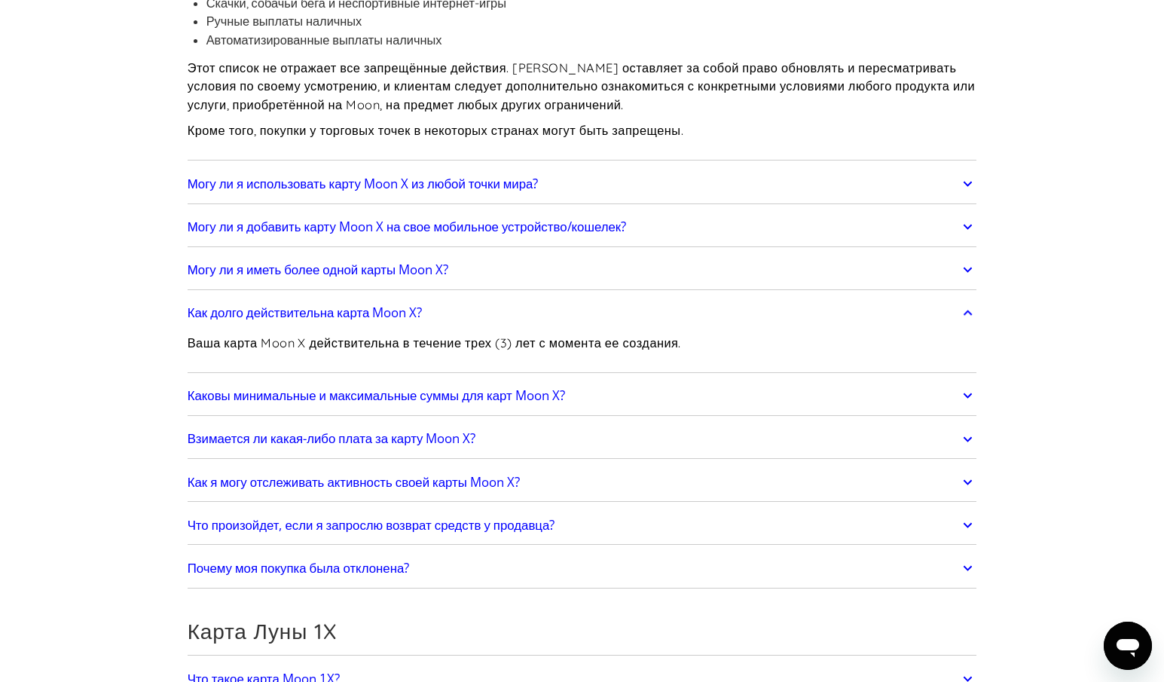
click at [443, 311] on link "Как долго действительна карта Moon X?" at bounding box center [583, 314] width 790 height 32
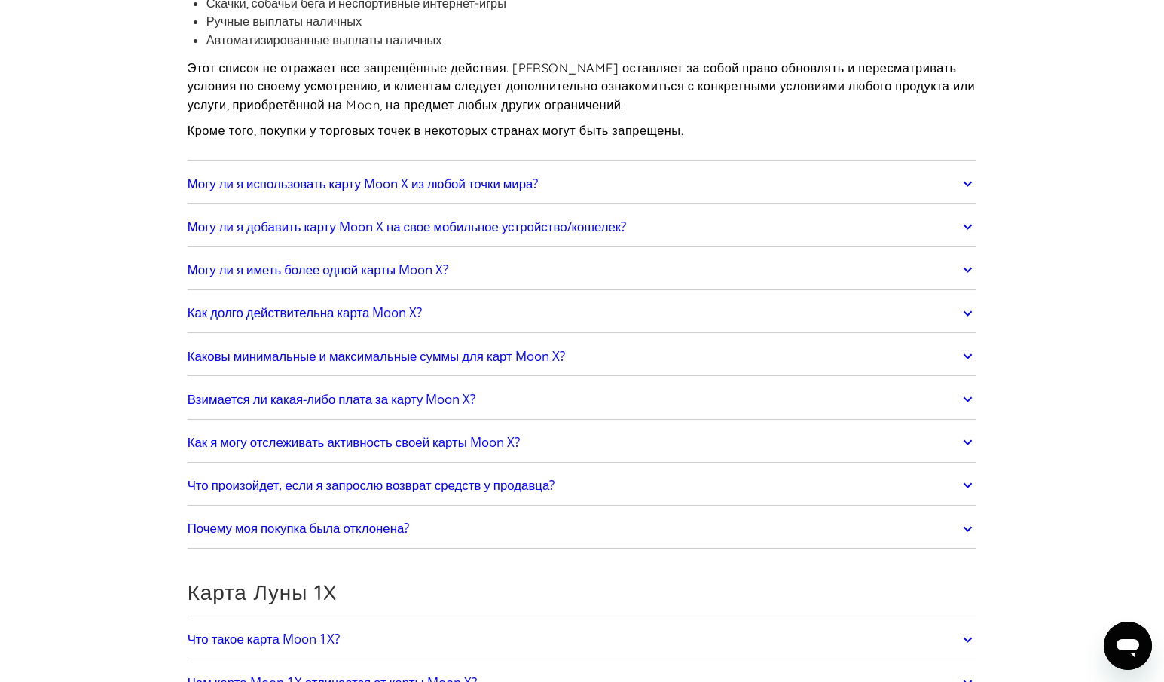
click at [394, 402] on font "Взимается ли какая-либо плата за карту Moon X?" at bounding box center [332, 398] width 289 height 17
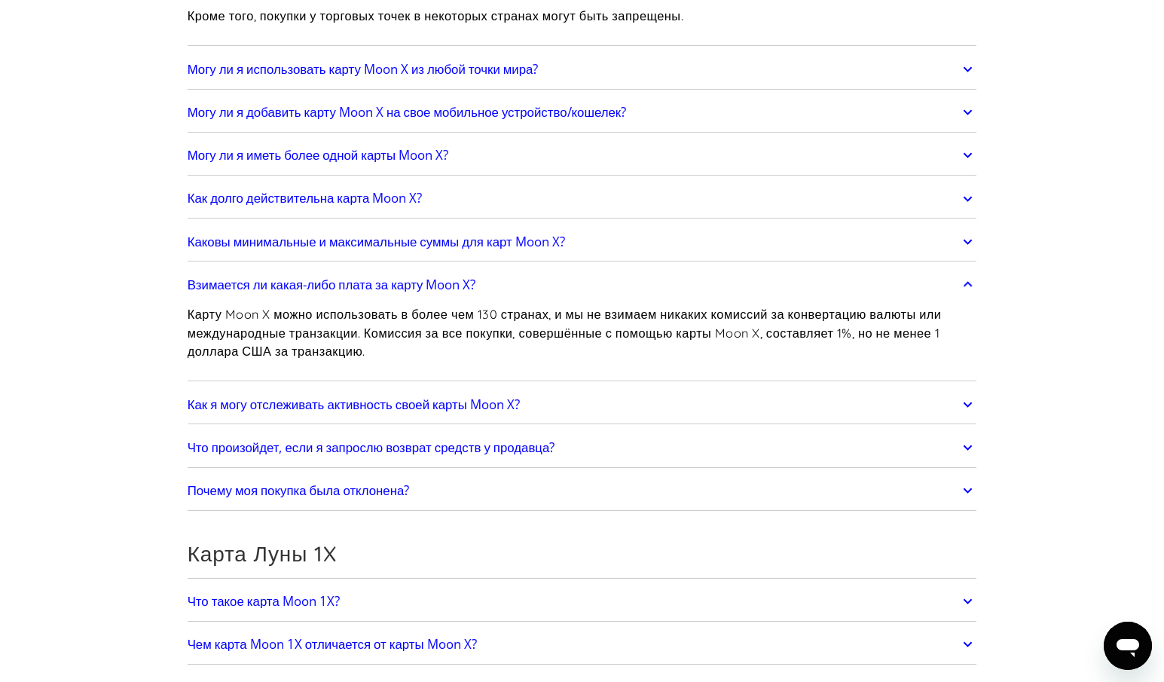
scroll to position [1821, 0]
click at [743, 275] on link "Взимается ли какая-либо плата за карту Moon X?" at bounding box center [583, 284] width 790 height 32
